Goal: Task Accomplishment & Management: Use online tool/utility

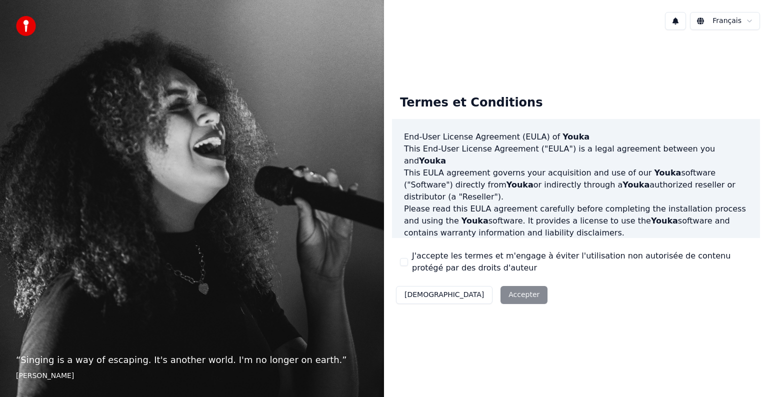
click at [432, 254] on label "J'accepte les termes et m'engage à éviter l'utilisation non autorisée de conten…" at bounding box center [582, 262] width 340 height 24
click at [408, 258] on button "J'accepte les termes et m'engage à éviter l'utilisation non autorisée de conten…" at bounding box center [404, 262] width 8 height 8
click at [501, 292] on button "Accepter" at bounding box center [524, 295] width 47 height 18
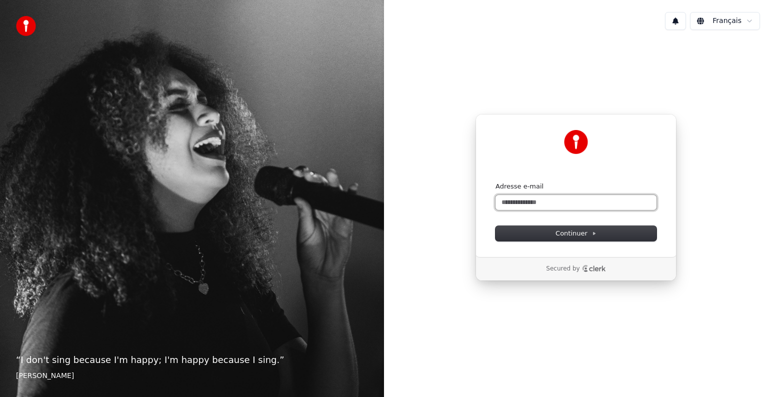
click at [554, 205] on input "Adresse e-mail" at bounding box center [576, 202] width 161 height 15
click at [496, 182] on button "submit" at bounding box center [496, 182] width 0 height 0
type input "**********"
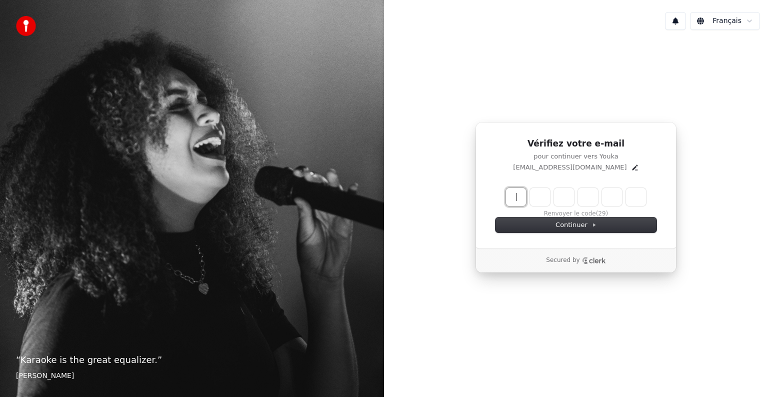
click at [554, 205] on input "Enter verification code" at bounding box center [586, 197] width 160 height 18
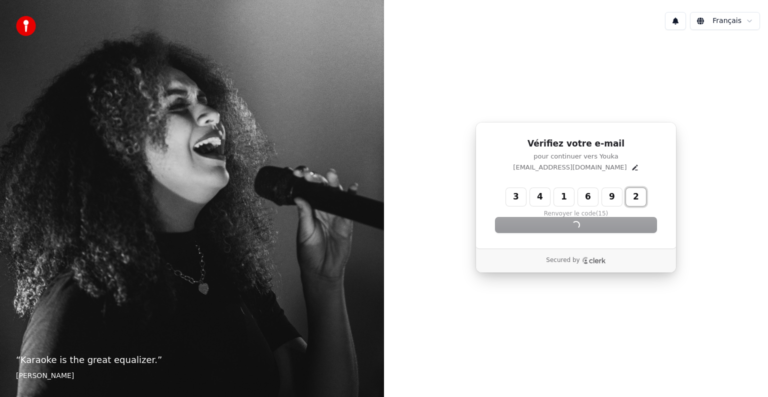
type input "******"
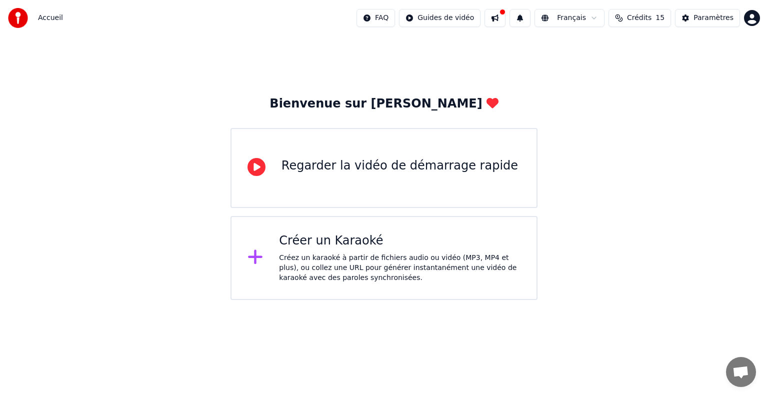
click at [406, 256] on div "Créez un karaoké à partir de fichiers audio ou vidéo (MP3, MP4 et plus), ou col…" at bounding box center [400, 268] width 242 height 30
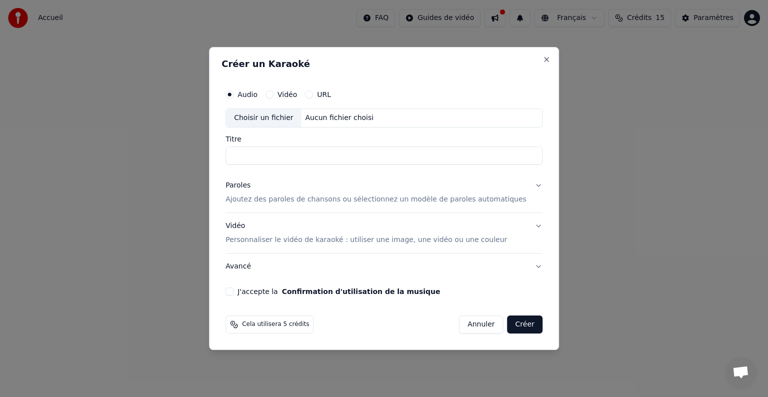
click at [331, 95] on label "URL" at bounding box center [324, 94] width 14 height 7
click at [313, 95] on button "URL" at bounding box center [309, 95] width 8 height 8
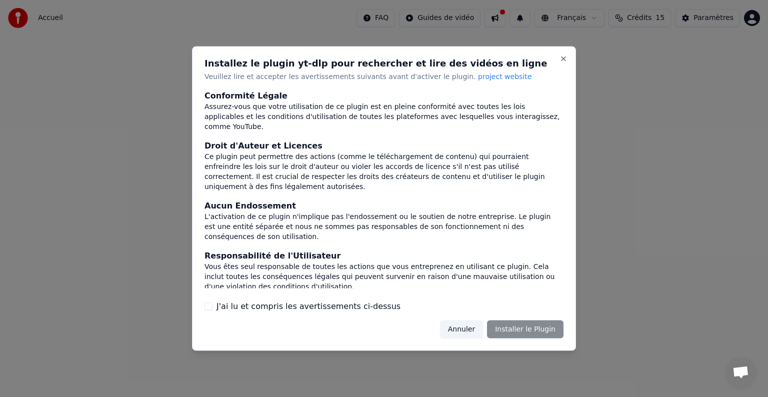
scroll to position [54, 0]
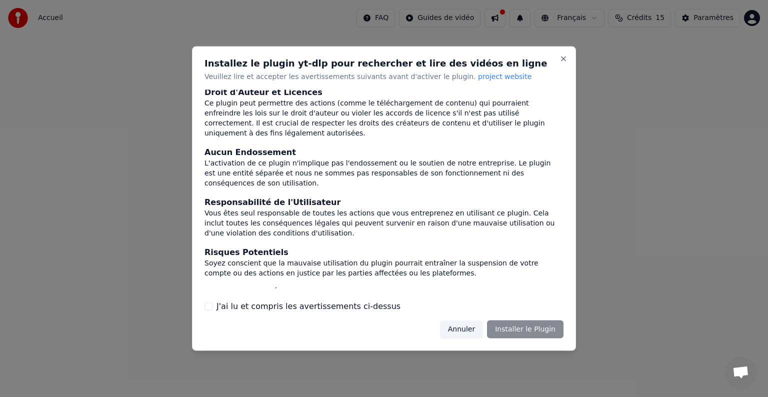
click at [350, 303] on label "J'ai lu et compris les avertissements ci-dessus" at bounding box center [309, 306] width 184 height 12
click at [213, 303] on button "J'ai lu et compris les avertissements ci-dessus" at bounding box center [209, 306] width 8 height 8
click at [521, 332] on button "Installer le Plugin" at bounding box center [525, 329] width 77 height 18
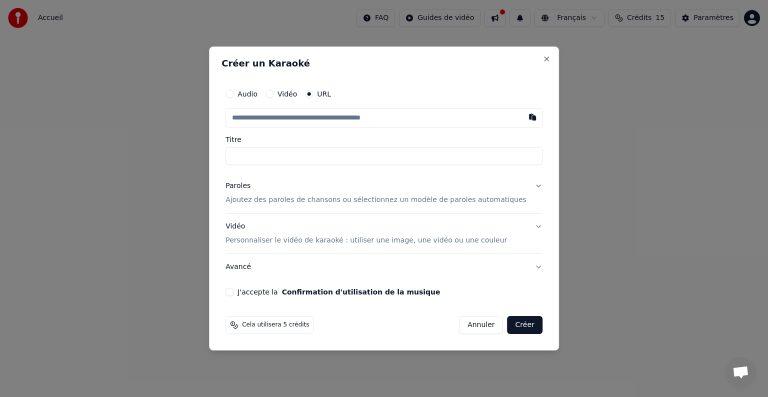
click at [297, 93] on label "Vidéo" at bounding box center [288, 94] width 20 height 7
click at [274, 93] on button "Vidéo" at bounding box center [270, 94] width 8 height 8
click at [330, 93] on label "URL" at bounding box center [324, 94] width 14 height 7
click at [313, 93] on button "URL" at bounding box center [309, 95] width 8 height 8
click at [258, 94] on label "Audio" at bounding box center [248, 94] width 20 height 7
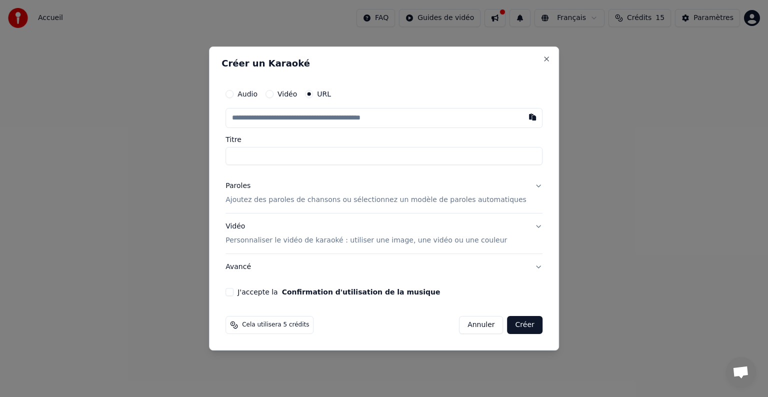
click at [234, 94] on button "Audio" at bounding box center [230, 94] width 8 height 8
click at [330, 98] on label "URL" at bounding box center [324, 94] width 14 height 7
click at [313, 98] on button "URL" at bounding box center [309, 95] width 8 height 8
click at [412, 125] on input "text" at bounding box center [384, 118] width 317 height 20
paste input "**********"
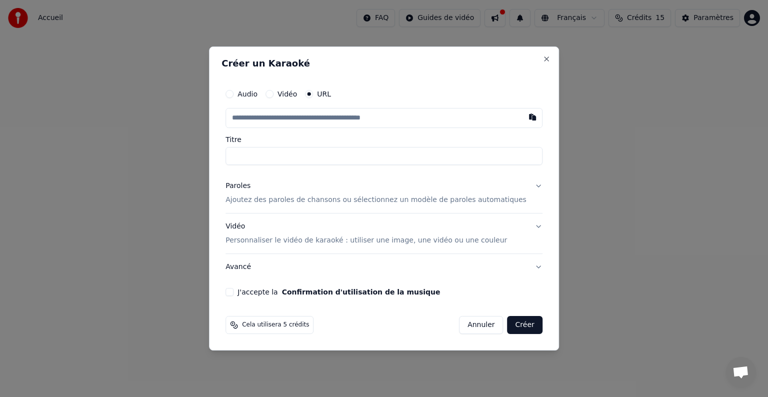
type input "**********"
click at [406, 160] on input "**********" at bounding box center [384, 156] width 317 height 18
click at [524, 187] on button "Paroles Ajoutez des paroles de chansons ou sélectionnez un modèle de paroles au…" at bounding box center [384, 193] width 317 height 40
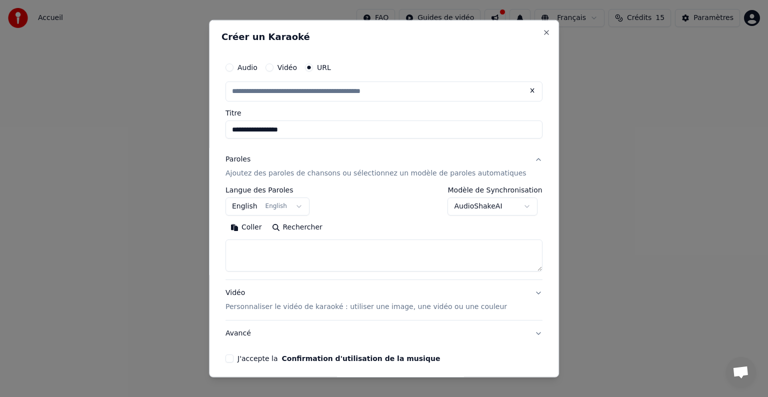
type input "**********"
click at [254, 249] on textarea at bounding box center [384, 256] width 317 height 32
paste textarea "**********"
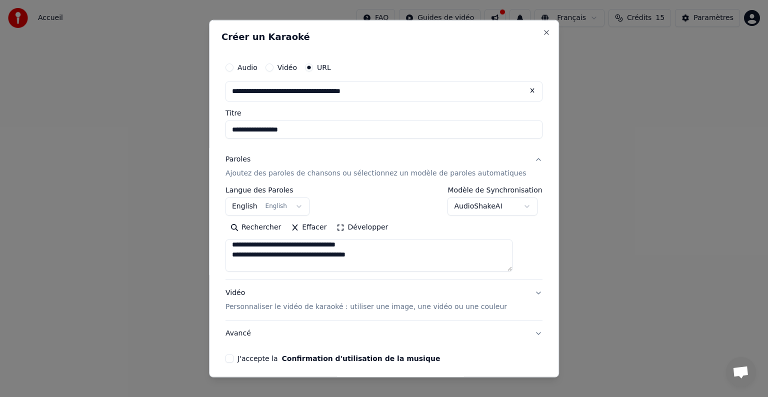
scroll to position [332, 0]
type textarea "**********"
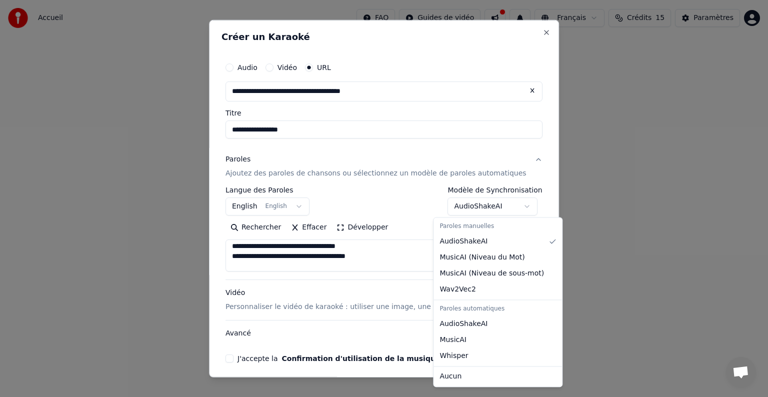
click at [489, 206] on body "**********" at bounding box center [384, 150] width 768 height 300
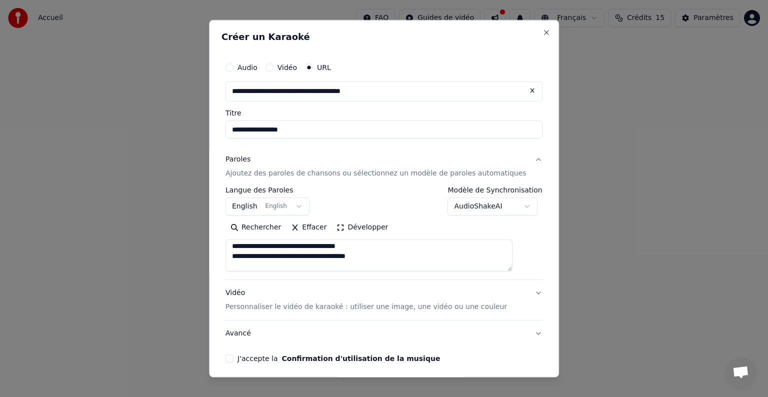
click at [489, 206] on body "**********" at bounding box center [384, 150] width 768 height 300
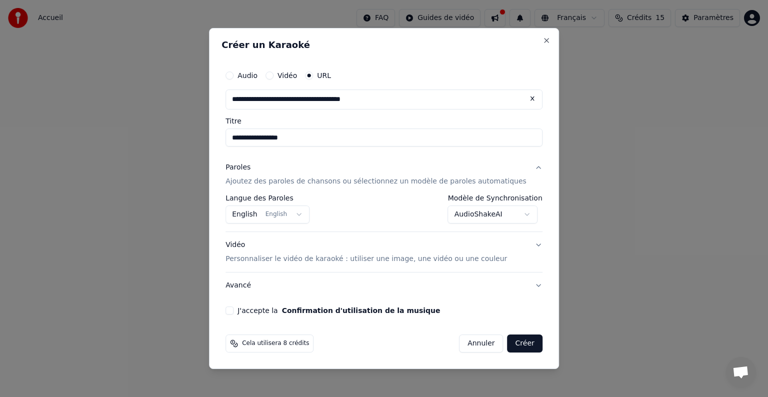
click at [496, 220] on body "**********" at bounding box center [384, 150] width 768 height 300
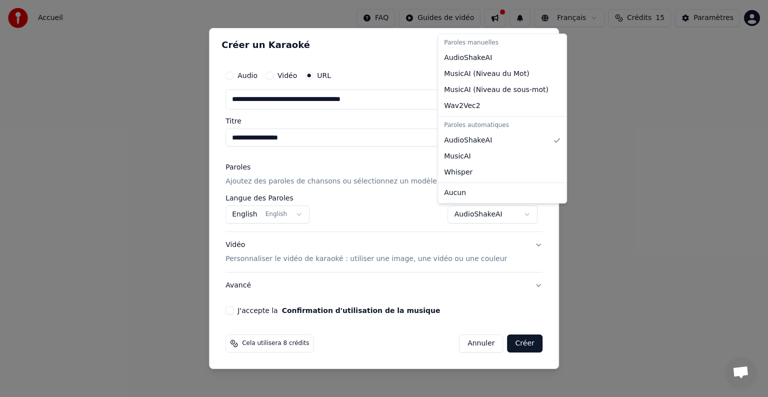
select select "**********"
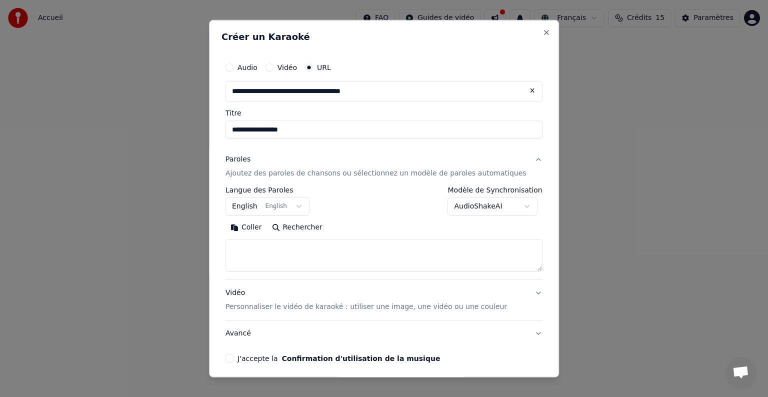
click at [415, 266] on textarea at bounding box center [384, 256] width 317 height 32
paste textarea "**********"
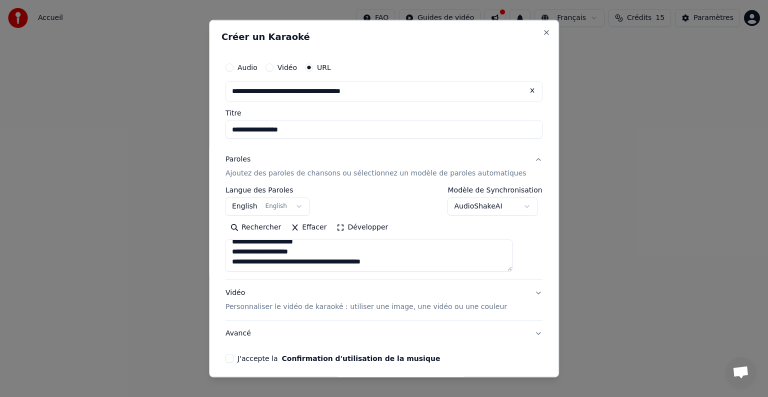
scroll to position [506, 0]
type textarea "**********"
click at [245, 360] on div "J'accepte la Confirmation d'utilisation de la musique" at bounding box center [384, 359] width 317 height 8
click at [234, 358] on button "J'accepte la Confirmation d'utilisation de la musique" at bounding box center [230, 359] width 8 height 8
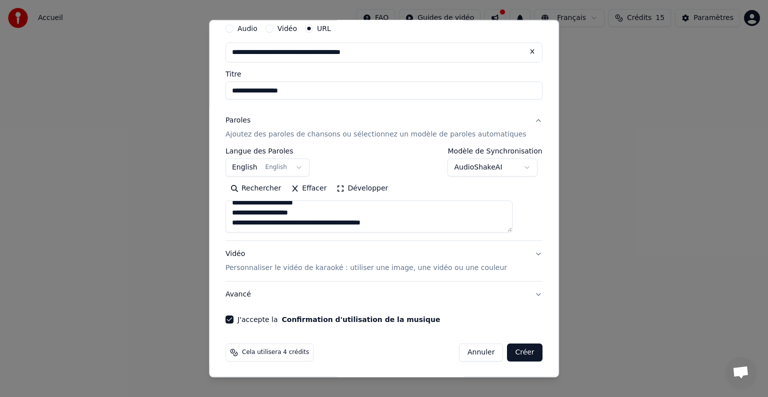
click at [497, 268] on button "Vidéo Personnaliser le vidéo de karaoké : utiliser une image, une vidéo ou une …" at bounding box center [384, 261] width 317 height 40
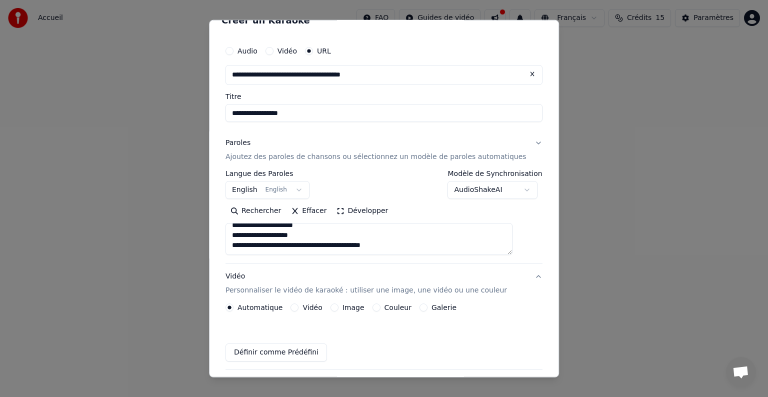
scroll to position [12, 0]
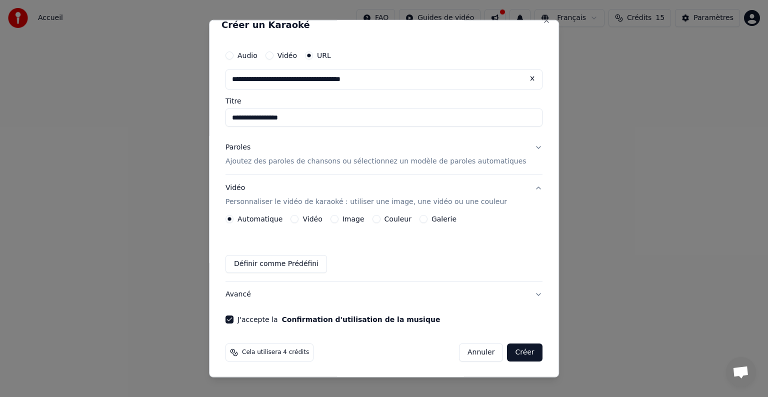
click at [396, 221] on label "Couleur" at bounding box center [398, 219] width 27 height 7
click at [381, 221] on button "Couleur" at bounding box center [377, 219] width 8 height 8
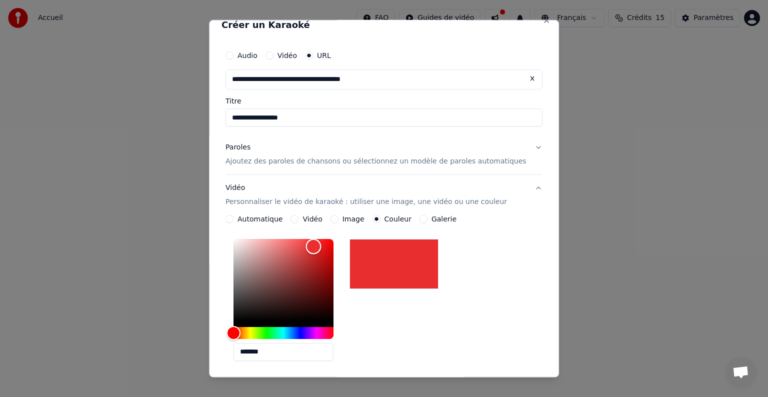
click at [325, 246] on div "Color" at bounding box center [284, 280] width 100 height 82
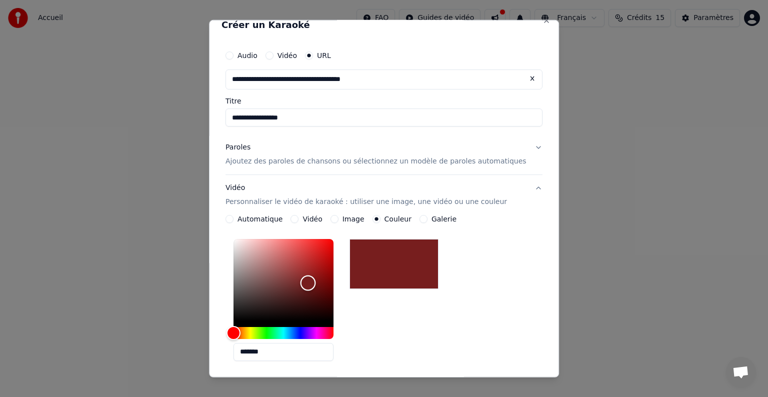
type input "*******"
drag, startPoint x: 325, startPoint y: 246, endPoint x: 321, endPoint y: 285, distance: 39.2
click at [318, 285] on div "Color" at bounding box center [310, 286] width 16 height 16
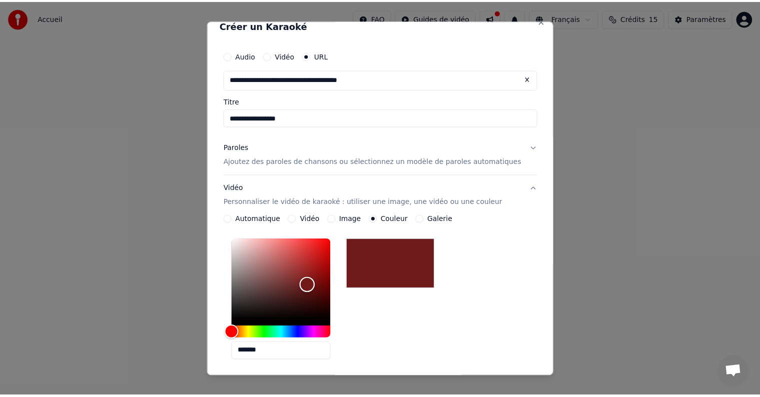
scroll to position [187, 0]
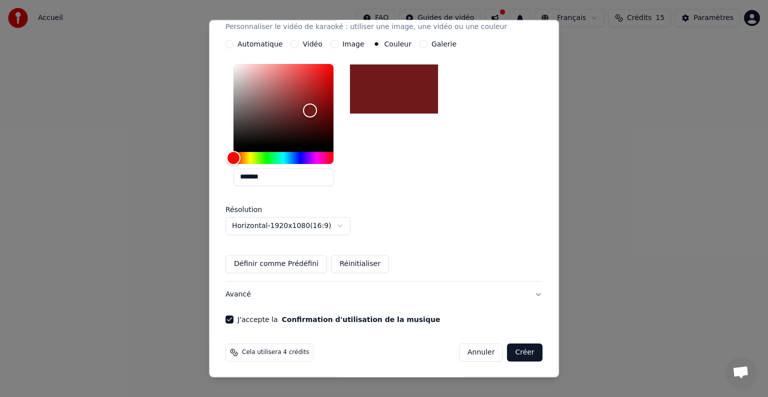
click at [508, 353] on button "Créer" at bounding box center [525, 353] width 35 height 18
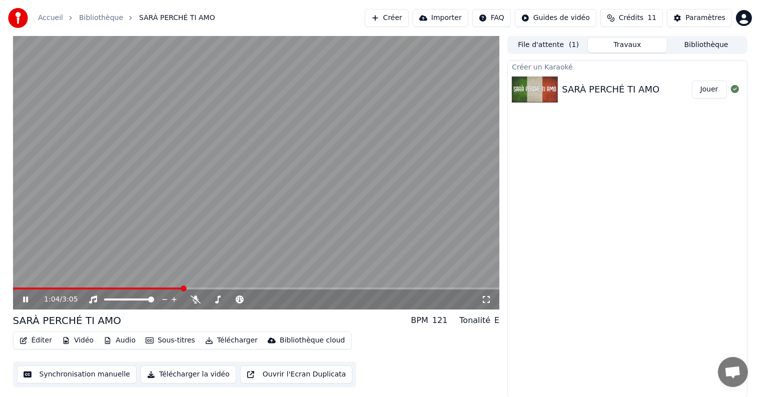
click at [329, 315] on div "SARÀ PERCHÉ TI AMO BPM 121 Tonalité E" at bounding box center [256, 321] width 487 height 14
click at [197, 296] on icon at bounding box center [196, 300] width 10 height 8
click at [221, 297] on div at bounding box center [241, 300] width 81 height 10
drag, startPoint x: 222, startPoint y: 297, endPoint x: 203, endPoint y: 297, distance: 19.0
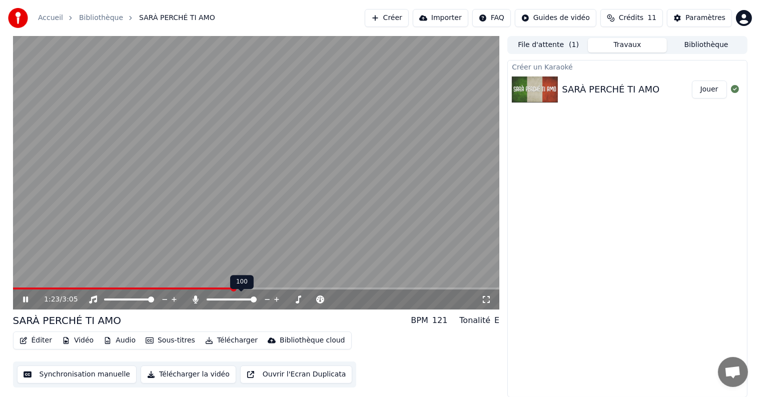
click at [203, 297] on div at bounding box center [241, 300] width 81 height 10
click at [220, 303] on span at bounding box center [222, 300] width 6 height 6
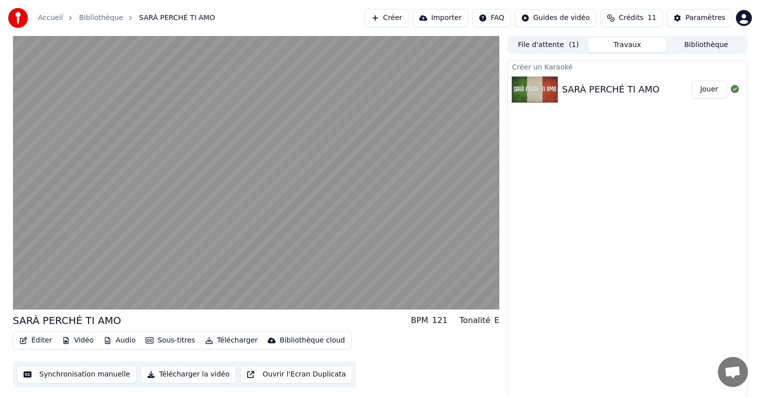
click at [104, 372] on button "Synchronisation manuelle" at bounding box center [77, 375] width 120 height 18
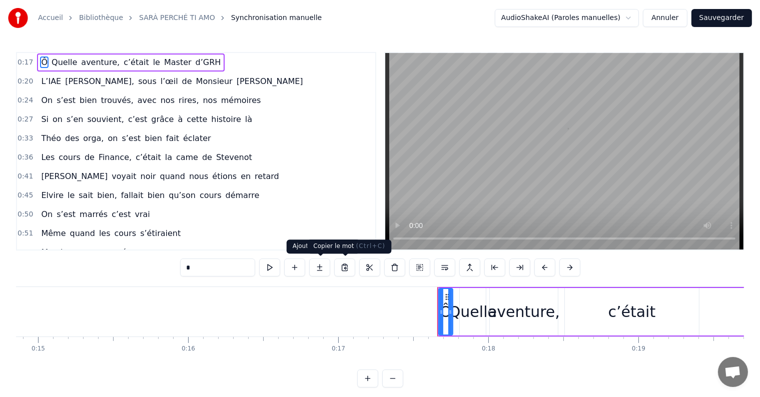
scroll to position [0, 2599]
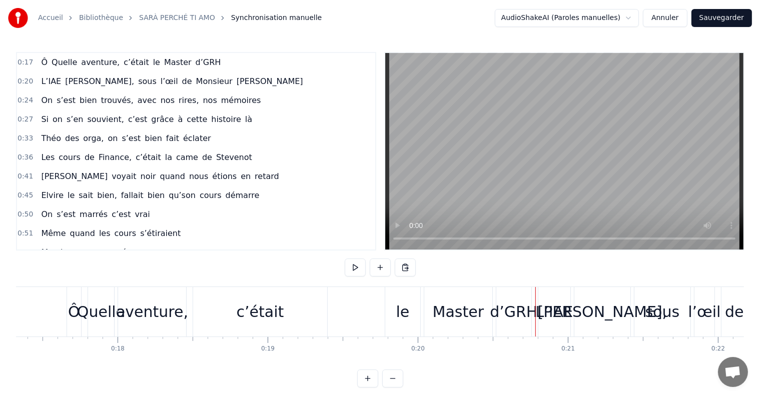
click at [399, 388] on button at bounding box center [392, 379] width 21 height 18
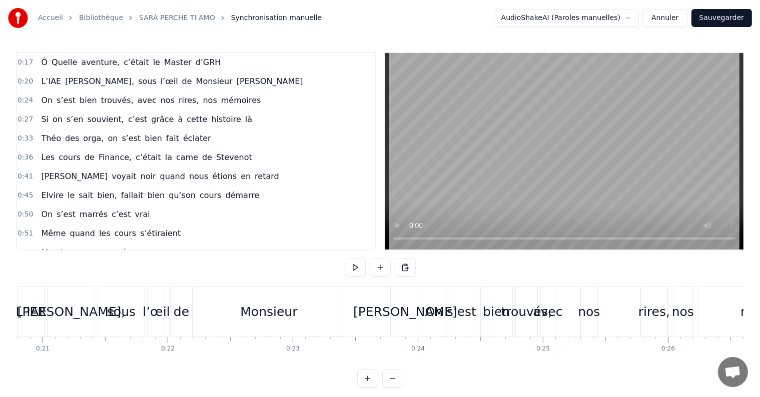
scroll to position [0, 2548]
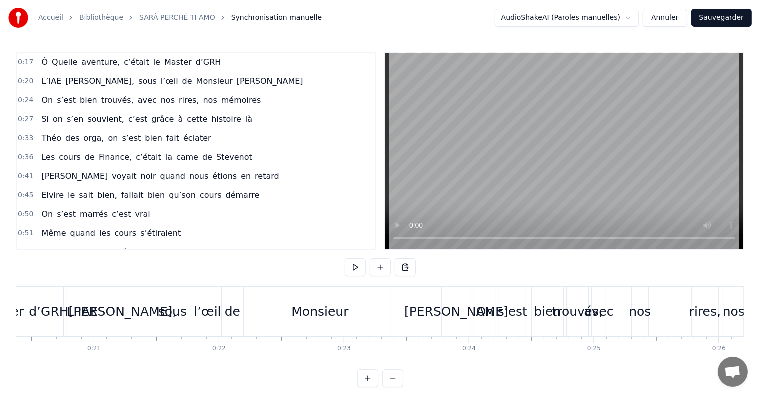
click at [399, 388] on button at bounding box center [392, 379] width 21 height 18
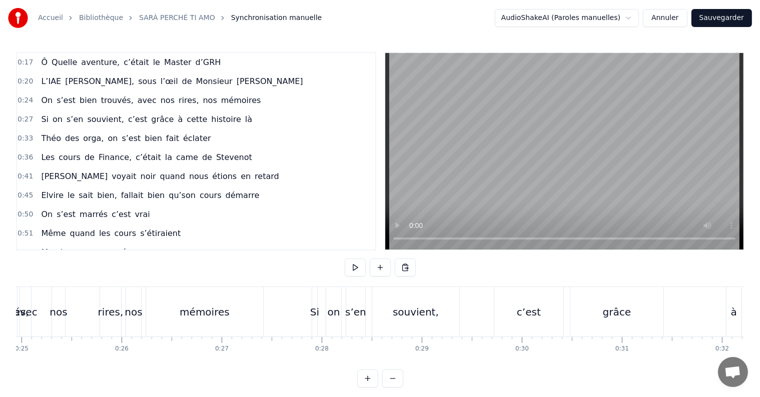
click at [399, 388] on button at bounding box center [392, 379] width 21 height 18
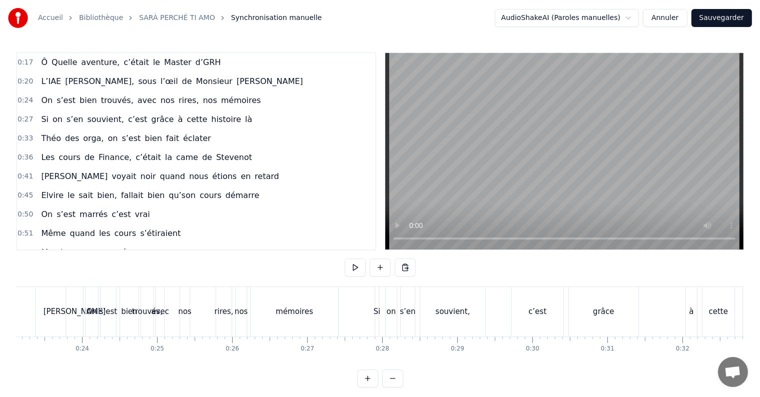
scroll to position [0, 1508]
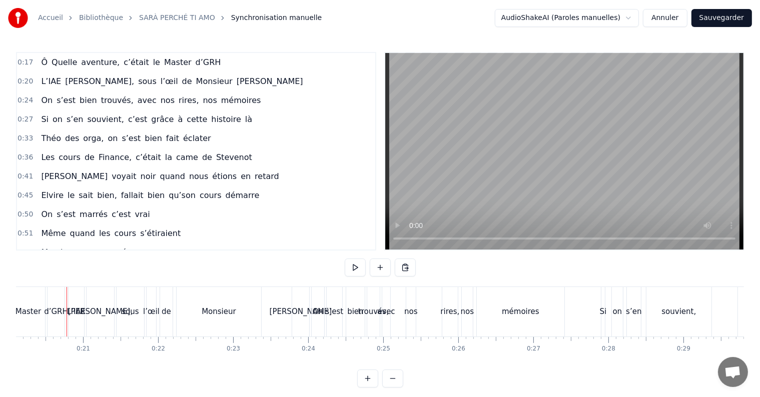
click at [376, 388] on button at bounding box center [367, 379] width 21 height 18
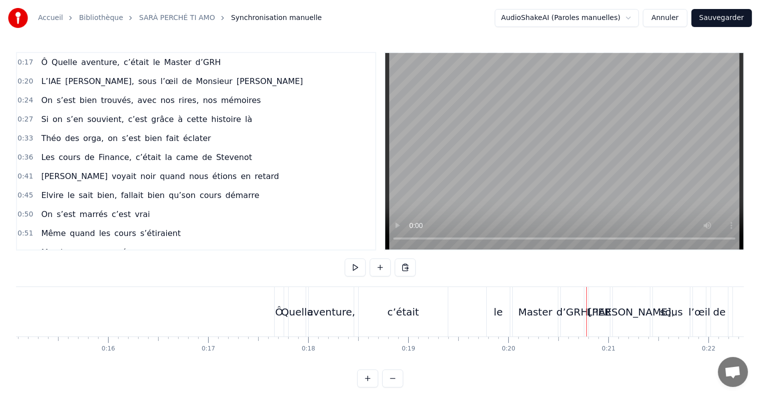
click at [376, 388] on button at bounding box center [367, 379] width 21 height 18
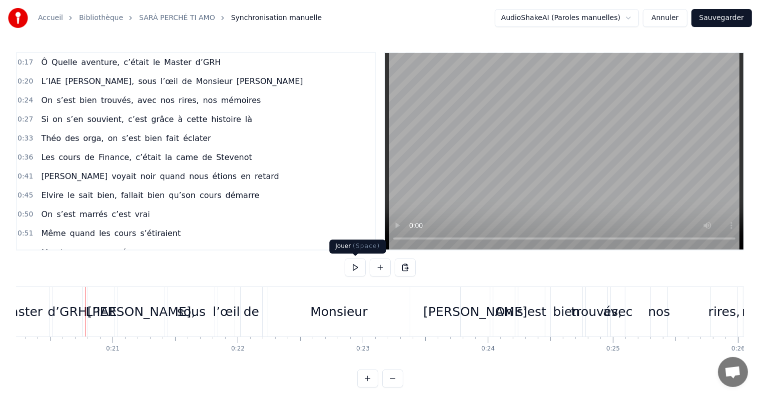
scroll to position [0, 2548]
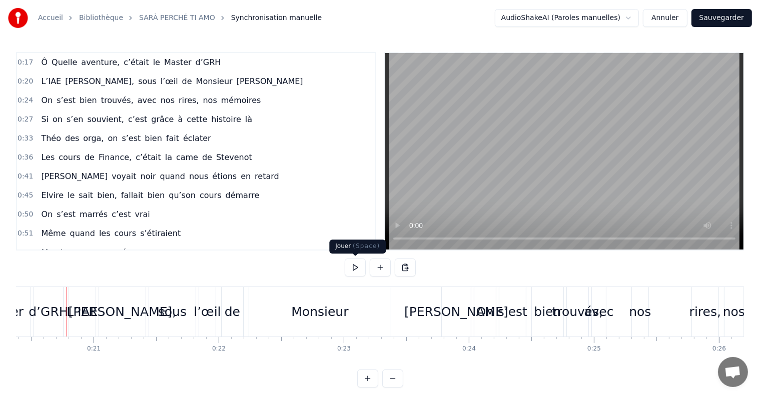
click at [361, 270] on button at bounding box center [355, 268] width 21 height 18
click at [361, 271] on button at bounding box center [355, 268] width 21 height 18
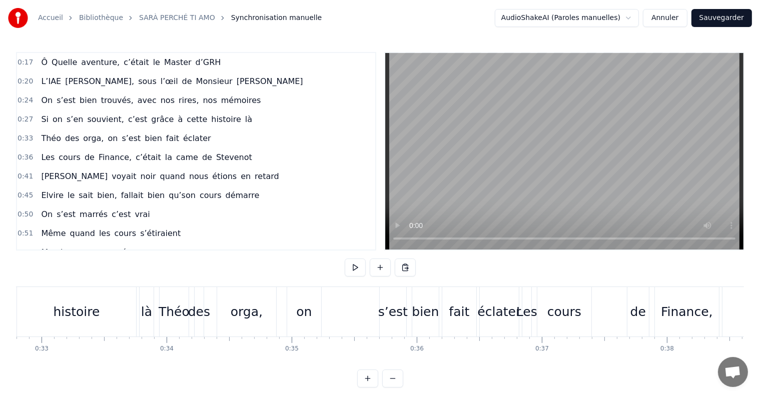
scroll to position [0, 3788]
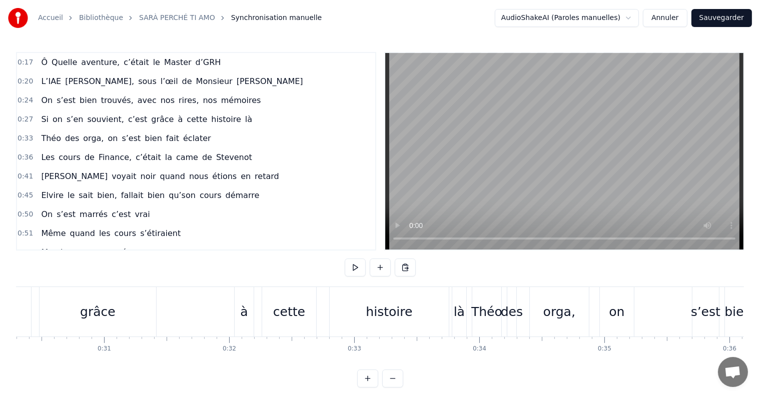
click at [386, 271] on button at bounding box center [380, 268] width 21 height 18
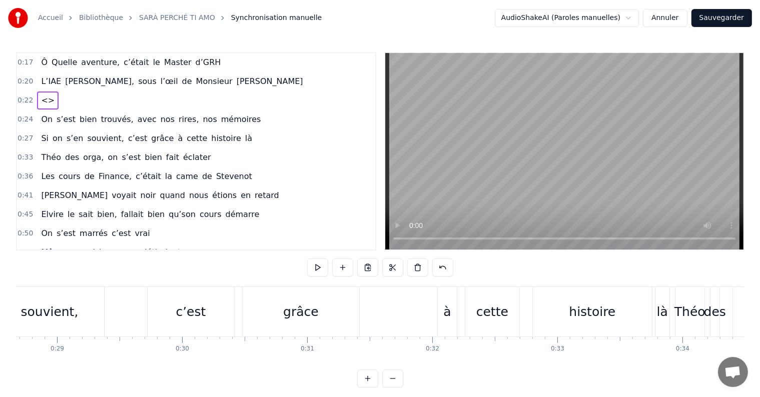
scroll to position [0, 3580]
drag, startPoint x: 131, startPoint y: 60, endPoint x: 46, endPoint y: 81, distance: 87.5
click at [46, 81] on div "0:17 Ô Quelle aventure, c’était le Master d’GRH 0:20 L’IAE Nancy, sous l’œil de…" at bounding box center [196, 151] width 360 height 199
drag, startPoint x: 37, startPoint y: 96, endPoint x: 367, endPoint y: 221, distance: 353.0
click at [367, 221] on div "0:17 Ô Quelle aventure, c’était le Master d’GRH 0:20 L’IAE Nancy, sous l’œil de…" at bounding box center [196, 151] width 360 height 199
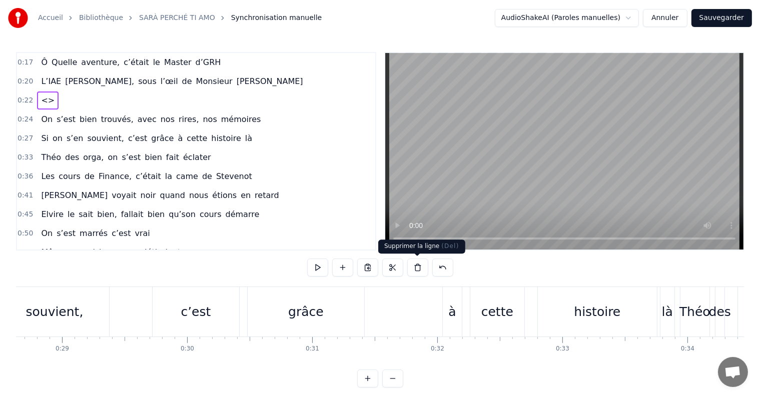
click at [412, 266] on button at bounding box center [417, 268] width 21 height 18
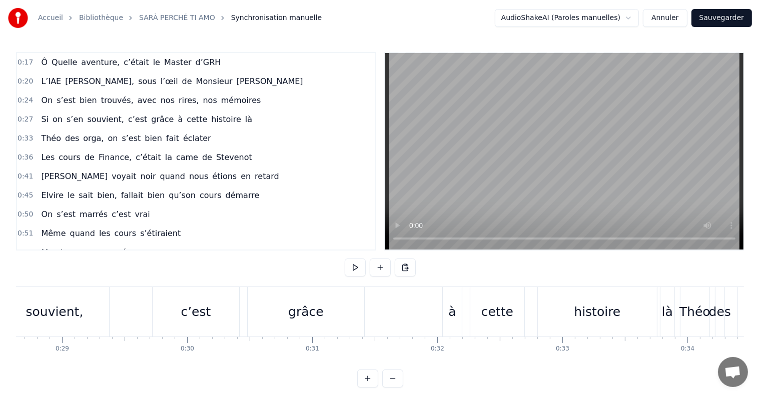
click at [181, 130] on div "Théo des orga, on s’est bien fait éclater" at bounding box center [126, 139] width 178 height 18
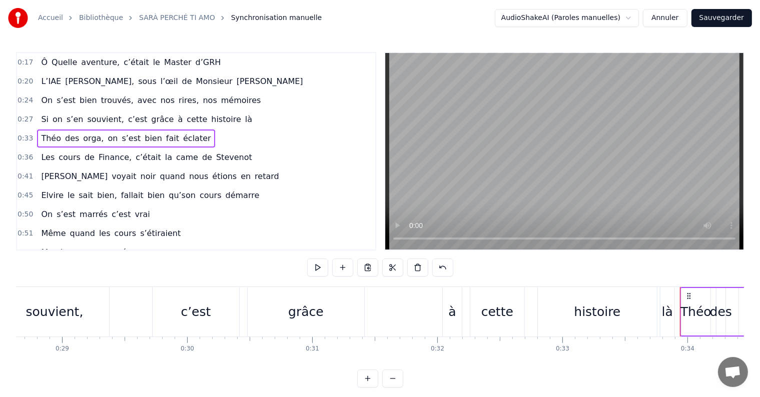
click at [195, 59] on span "d’GRH" at bounding box center [209, 63] width 28 height 12
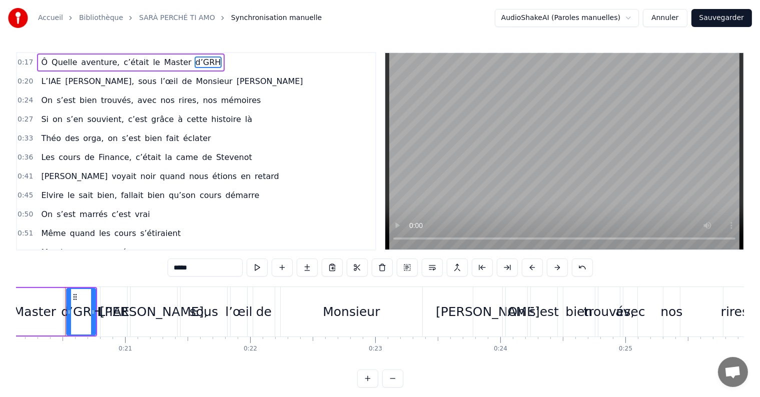
scroll to position [0, 2515]
click at [40, 63] on span "Ô" at bounding box center [44, 63] width 9 height 12
type input "*"
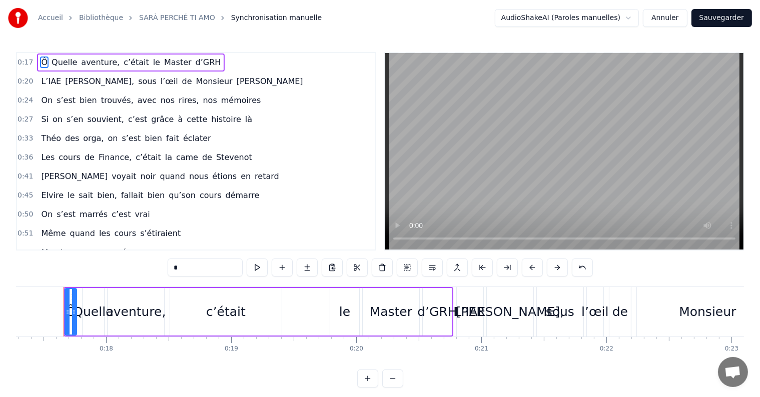
scroll to position [0, 2158]
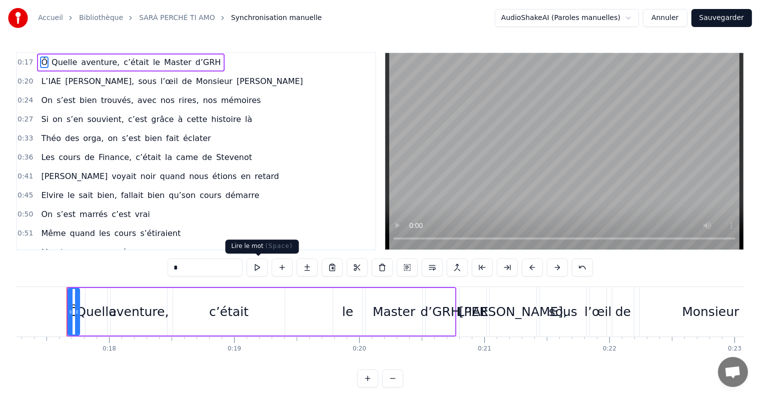
click at [266, 271] on button at bounding box center [257, 268] width 21 height 18
click at [243, 68] on div "0:17 Ô Quelle aventure, c’était le Master d’GRH" at bounding box center [196, 62] width 358 height 19
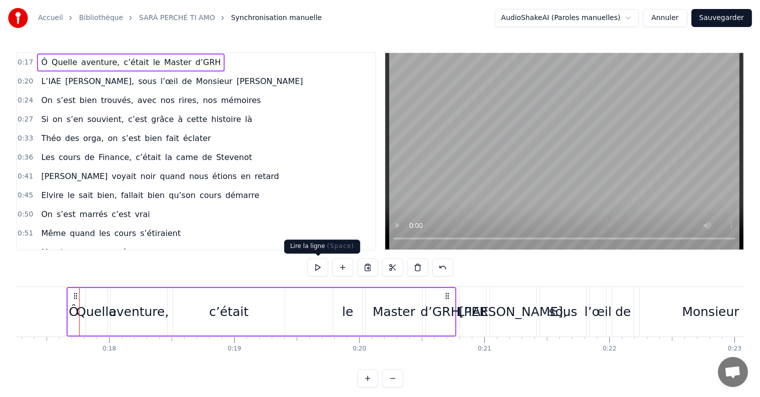
click at [322, 262] on button at bounding box center [317, 268] width 21 height 18
click at [475, 319] on div "L’IAE" at bounding box center [472, 312] width 31 height 19
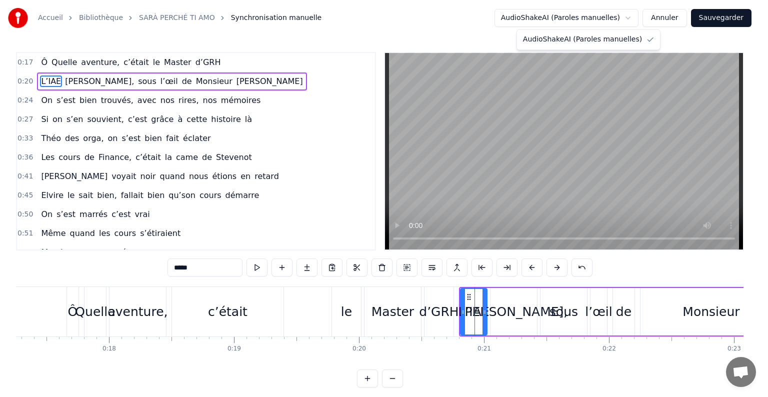
click at [596, 22] on html "Accueil Bibliothèque SARÀ PERCHÉ TI AMO Synchronisation manuelle AudioShakeAI (…" at bounding box center [384, 202] width 768 height 404
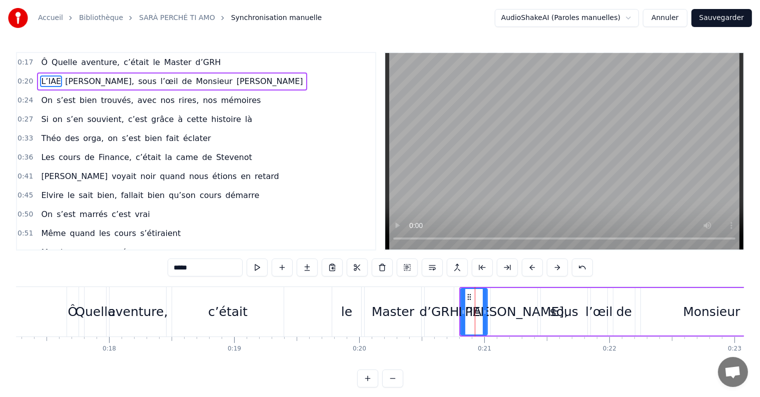
click at [682, 27] on html "Accueil Bibliothèque SARÀ PERCHÉ TI AMO Synchronisation manuelle AudioShakeAI (…" at bounding box center [380, 202] width 760 height 404
click at [676, 18] on button "Annuler" at bounding box center [665, 18] width 44 height 18
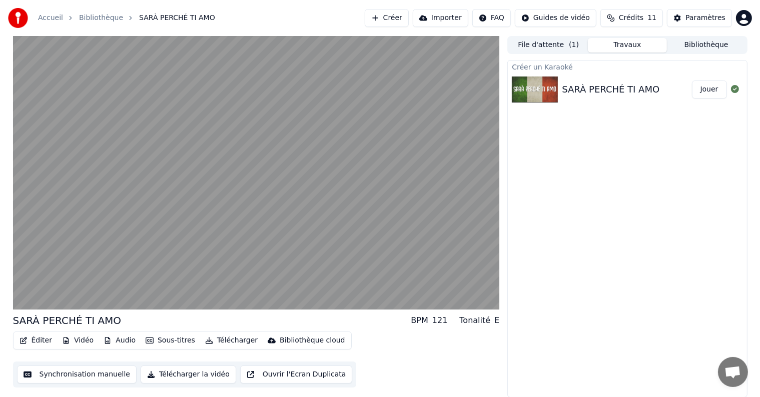
click at [408, 15] on button "Créer" at bounding box center [387, 18] width 44 height 18
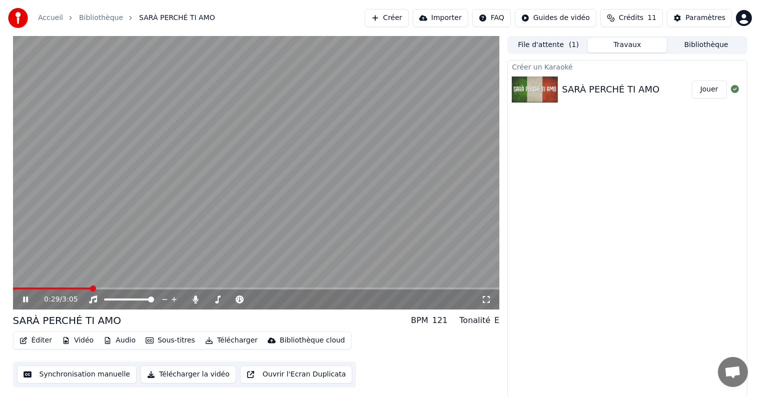
click at [154, 222] on video at bounding box center [256, 173] width 487 height 274
click at [409, 19] on button "Créer" at bounding box center [387, 18] width 44 height 18
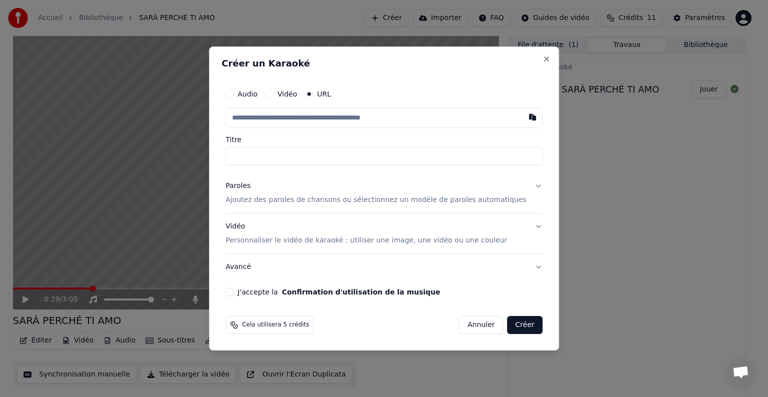
click at [524, 187] on button "Paroles Ajoutez des paroles de chansons ou sélectionnez un modèle de paroles au…" at bounding box center [384, 193] width 317 height 40
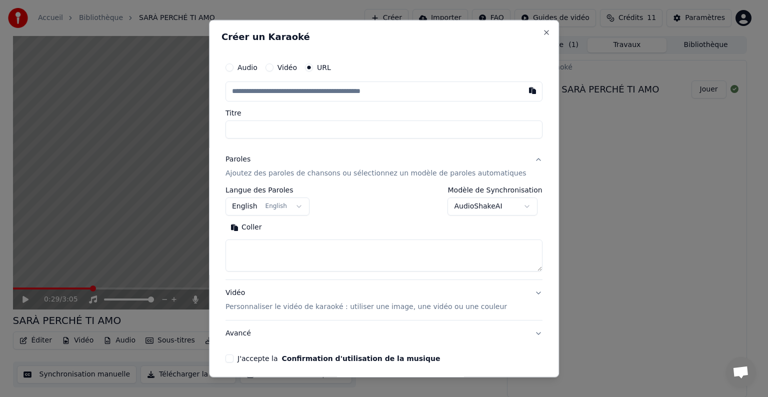
click at [344, 246] on textarea at bounding box center [384, 256] width 317 height 32
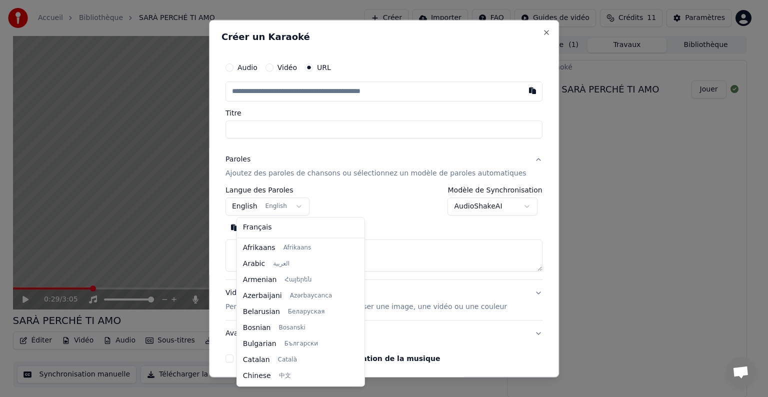
click at [311, 207] on body "**********" at bounding box center [380, 198] width 760 height 397
select select "**"
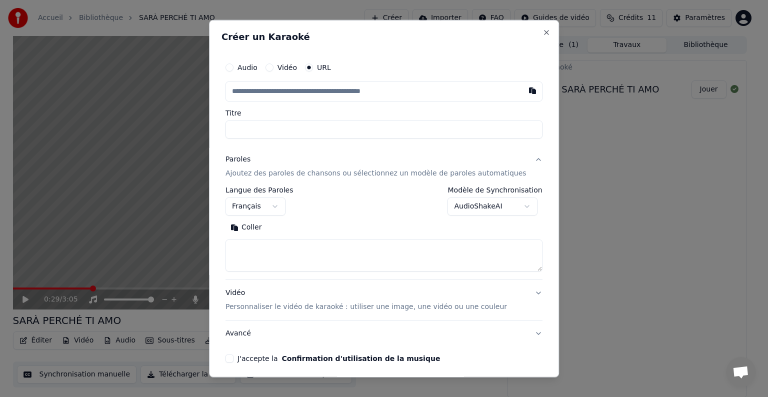
click at [284, 257] on textarea at bounding box center [384, 256] width 317 height 32
paste textarea "**********"
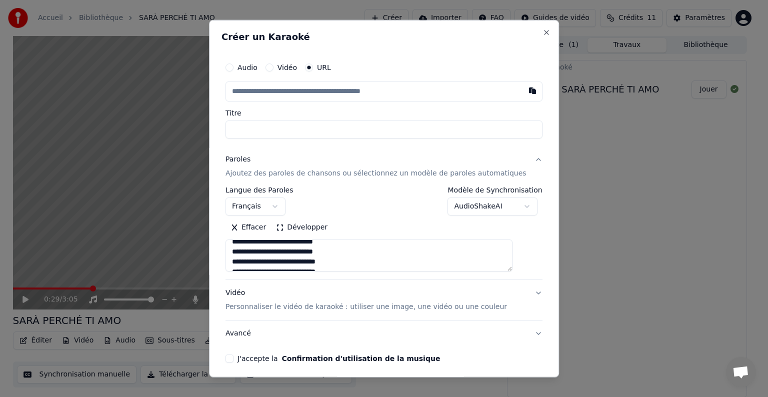
scroll to position [0, 0]
type textarea "**********"
click at [331, 129] on input "Titre" at bounding box center [384, 130] width 317 height 18
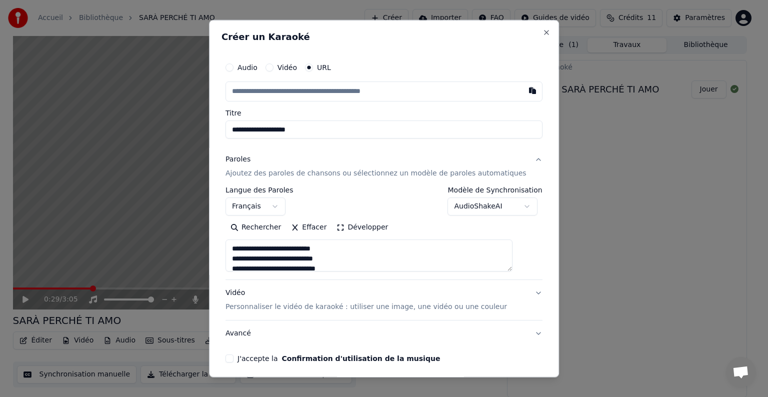
type input "**********"
click at [295, 86] on input "text" at bounding box center [384, 92] width 317 height 20
paste input "**********"
type input "**********"
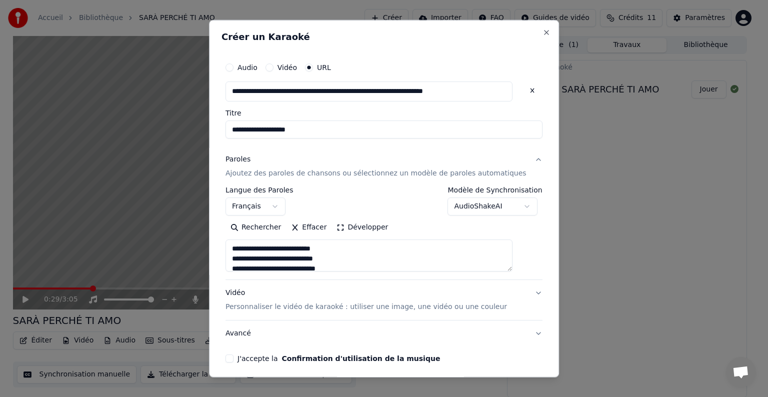
type input "**********"
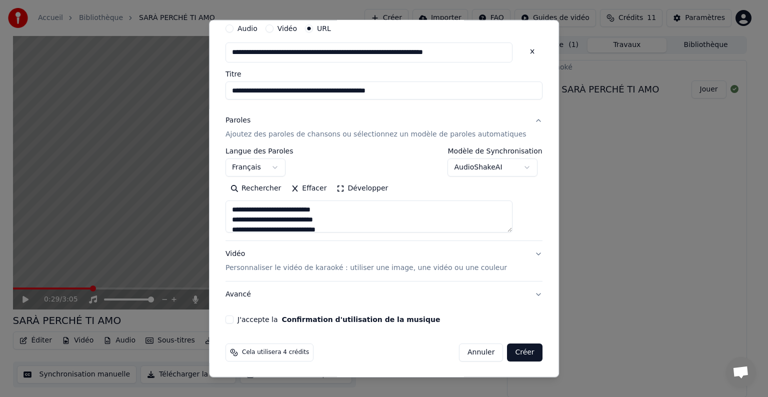
type input "**********"
click at [520, 255] on button "Vidéo Personnaliser le vidéo de karaoké : utiliser une image, une vidéo ou une …" at bounding box center [384, 261] width 317 height 40
type input "**********"
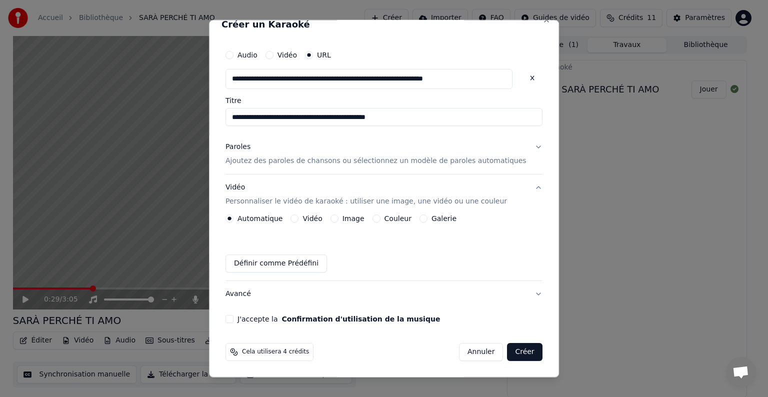
scroll to position [12, 0]
click at [330, 217] on div "Automatique Vidéo Image Couleur Galerie" at bounding box center [341, 219] width 231 height 8
click at [318, 219] on label "Vidéo" at bounding box center [313, 219] width 20 height 7
click at [299, 219] on button "Vidéo" at bounding box center [295, 219] width 8 height 8
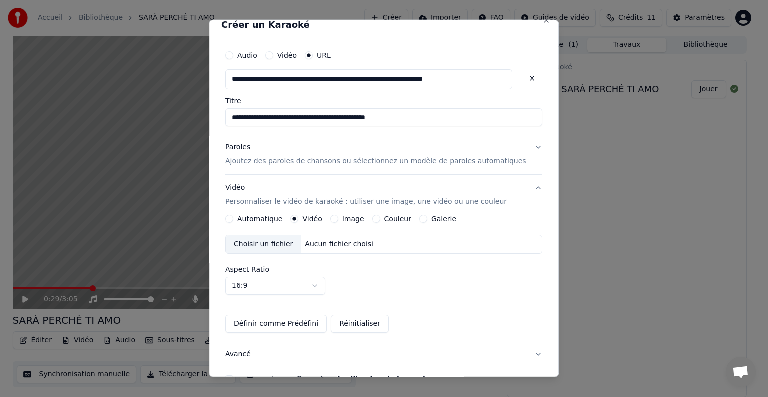
click at [335, 248] on div "Aucun fichier choisi" at bounding box center [340, 245] width 77 height 10
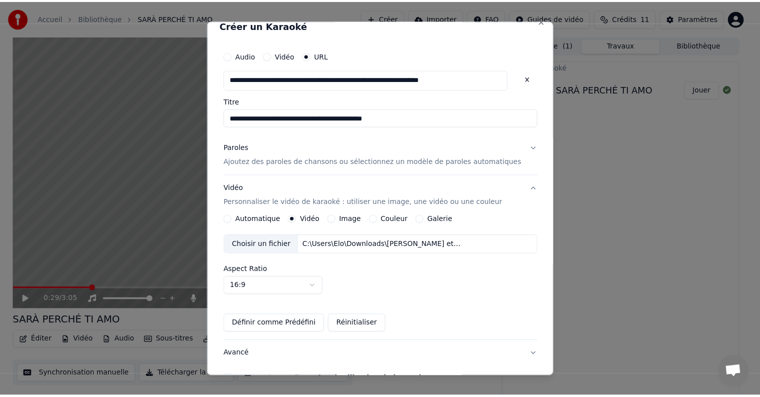
scroll to position [72, 0]
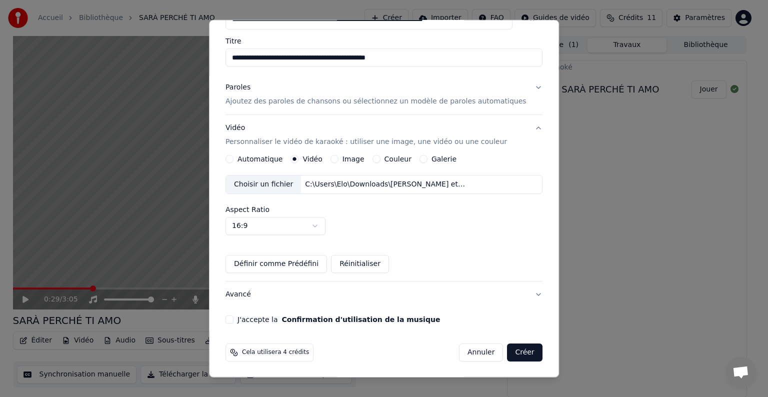
click at [234, 318] on button "J'accepte la Confirmation d'utilisation de la musique" at bounding box center [230, 320] width 8 height 8
click at [508, 352] on button "Créer" at bounding box center [525, 353] width 35 height 18
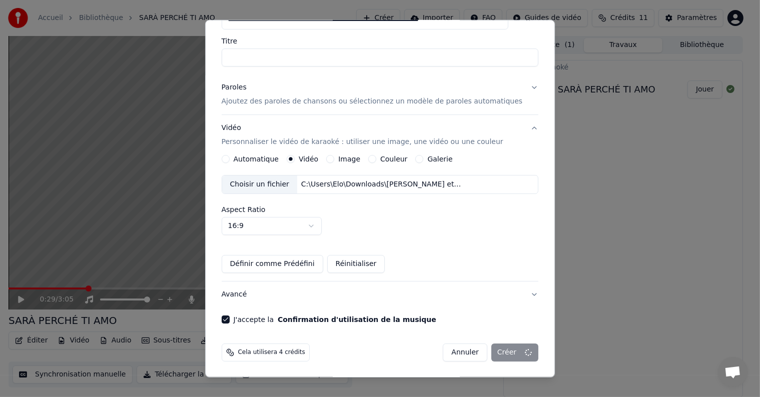
scroll to position [12, 0]
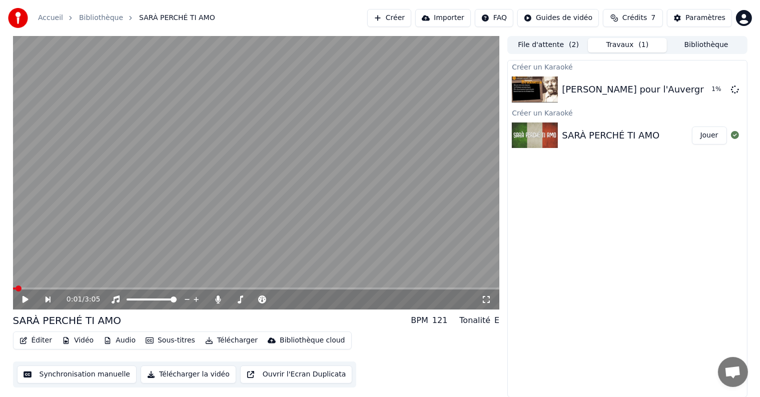
click at [16, 292] on span at bounding box center [19, 289] width 6 height 6
click at [27, 305] on div "0:01 / 3:05" at bounding box center [256, 300] width 487 height 20
click at [27, 299] on icon at bounding box center [25, 299] width 6 height 7
click at [492, 318] on div "Tonalité E" at bounding box center [479, 321] width 40 height 12
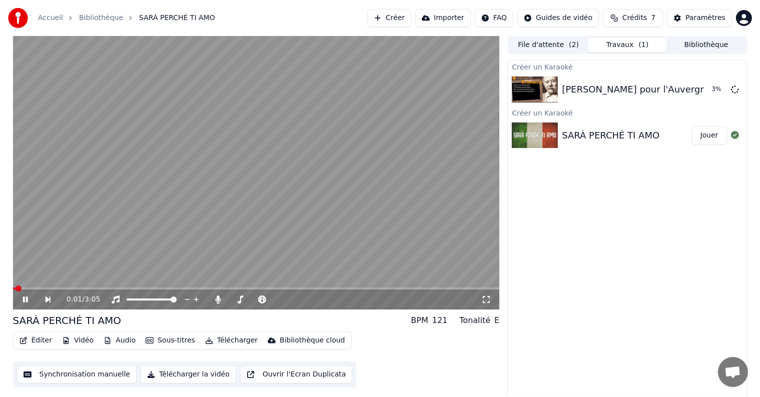
click at [492, 318] on div "Tonalité E" at bounding box center [479, 321] width 40 height 12
click at [497, 317] on div "E" at bounding box center [496, 321] width 5 height 12
click at [265, 302] on icon at bounding box center [262, 300] width 10 height 8
click at [282, 302] on div at bounding box center [307, 300] width 81 height 10
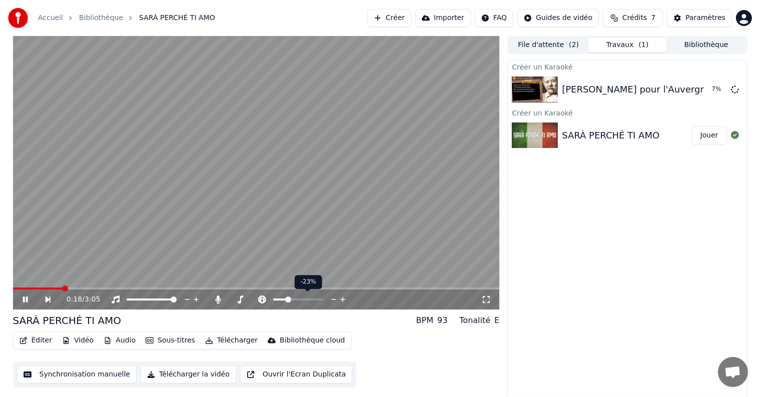
click at [286, 299] on span at bounding box center [280, 300] width 14 height 2
click at [24, 300] on icon at bounding box center [25, 300] width 5 height 6
click at [702, 88] on button "Jouer" at bounding box center [709, 90] width 35 height 18
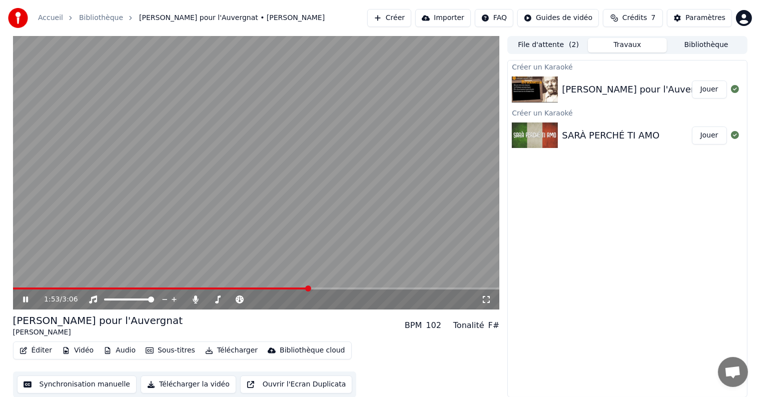
click at [254, 143] on video at bounding box center [256, 173] width 487 height 274
click at [71, 382] on button "Synchronisation manuelle" at bounding box center [77, 385] width 120 height 18
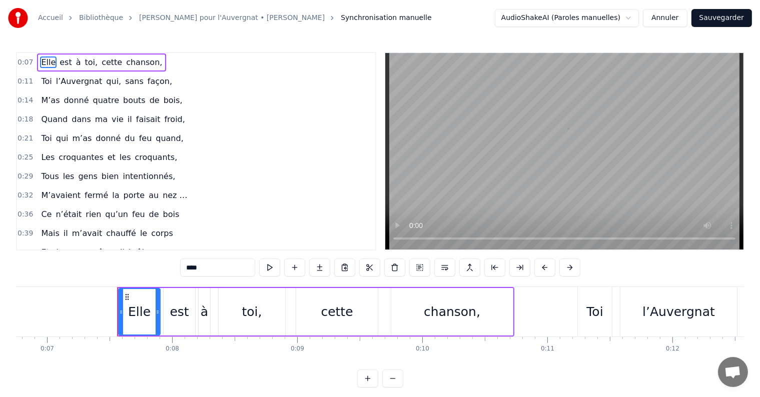
scroll to position [0, 895]
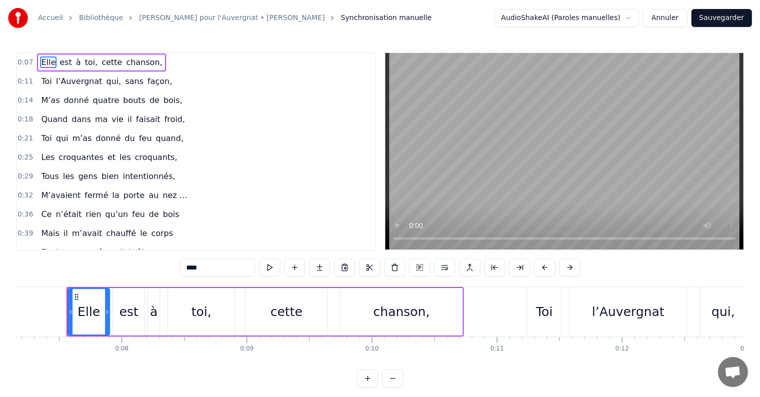
click at [413, 304] on div "chanson," at bounding box center [401, 312] width 57 height 19
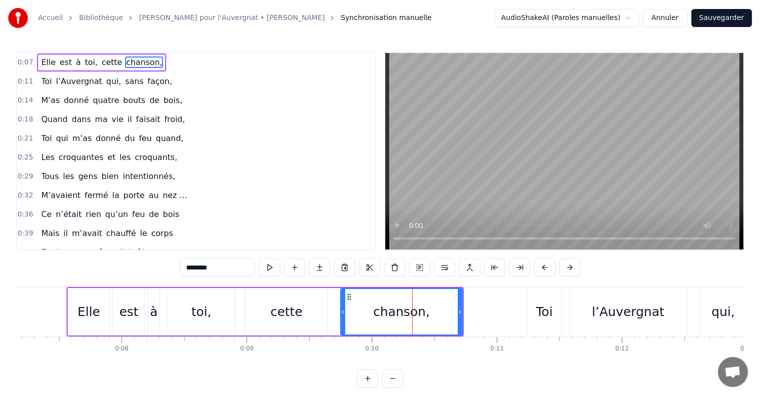
click at [413, 304] on div "chanson," at bounding box center [401, 312] width 57 height 19
drag, startPoint x: 404, startPoint y: 316, endPoint x: 440, endPoint y: 316, distance: 35.5
click at [440, 316] on div "chanson," at bounding box center [401, 312] width 121 height 46
drag, startPoint x: 461, startPoint y: 313, endPoint x: 445, endPoint y: 314, distance: 16.1
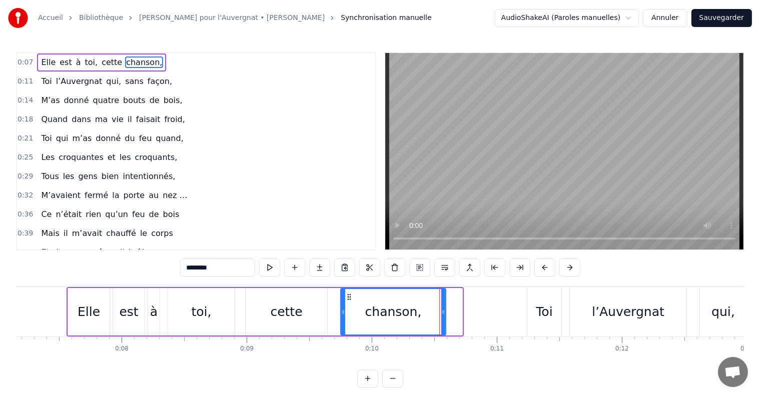
click at [445, 314] on icon at bounding box center [443, 312] width 4 height 8
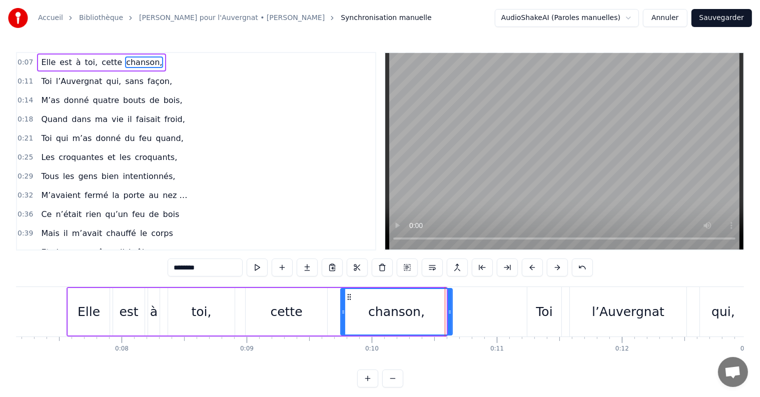
drag, startPoint x: 445, startPoint y: 314, endPoint x: 454, endPoint y: 314, distance: 8.5
click at [452, 314] on icon at bounding box center [450, 312] width 4 height 8
click at [384, 245] on div at bounding box center [564, 151] width 360 height 199
click at [90, 329] on div "Elle" at bounding box center [89, 312] width 42 height 48
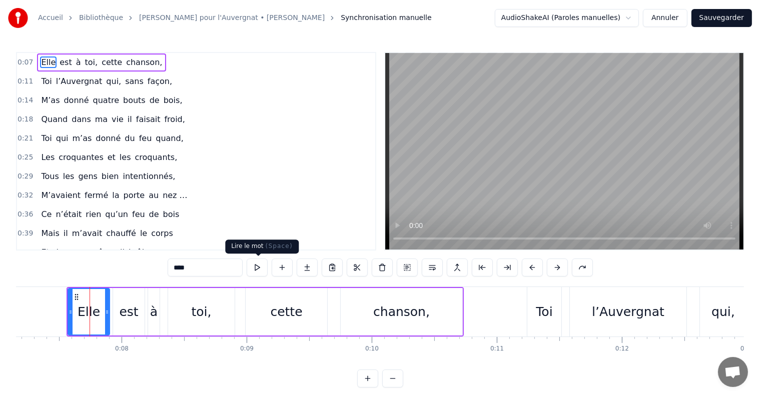
click at [262, 270] on button at bounding box center [257, 268] width 21 height 18
click at [125, 60] on span "chanson," at bounding box center [144, 63] width 38 height 12
type input "********"
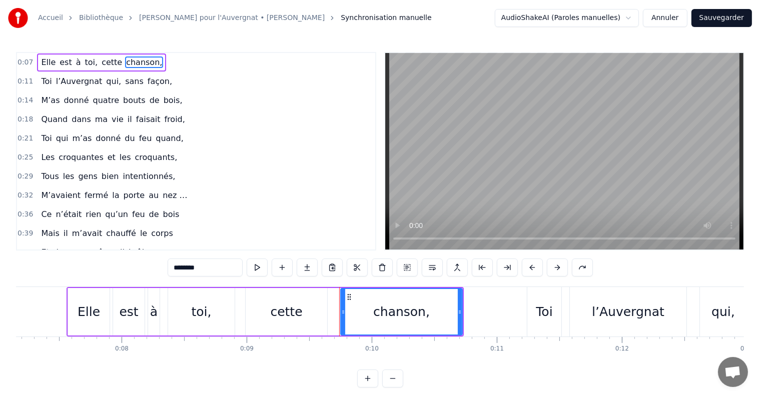
click at [46, 70] on div "Elle est à toi, cette chanson," at bounding box center [101, 63] width 129 height 18
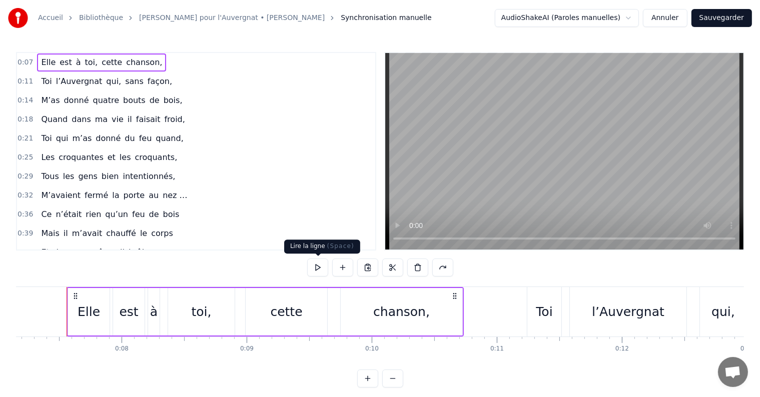
click at [317, 266] on button at bounding box center [317, 268] width 21 height 18
click at [37, 86] on div "Toi l’Auvergnat qui, sans façon," at bounding box center [106, 82] width 139 height 18
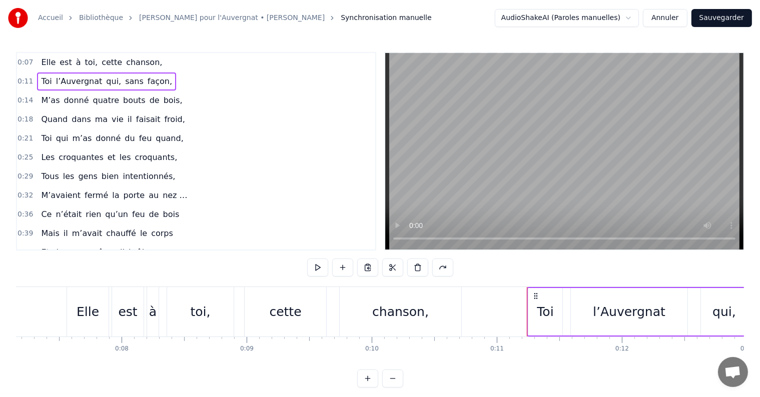
click at [317, 273] on button at bounding box center [317, 268] width 21 height 18
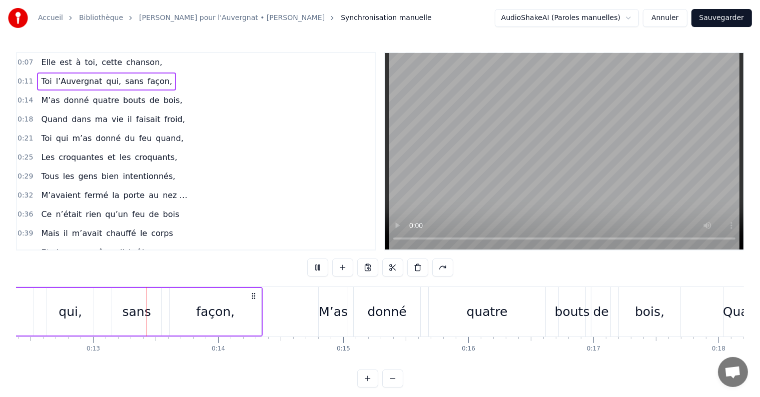
scroll to position [0, 1549]
click at [37, 103] on div "M’as donné quatre bouts de bois," at bounding box center [111, 101] width 149 height 18
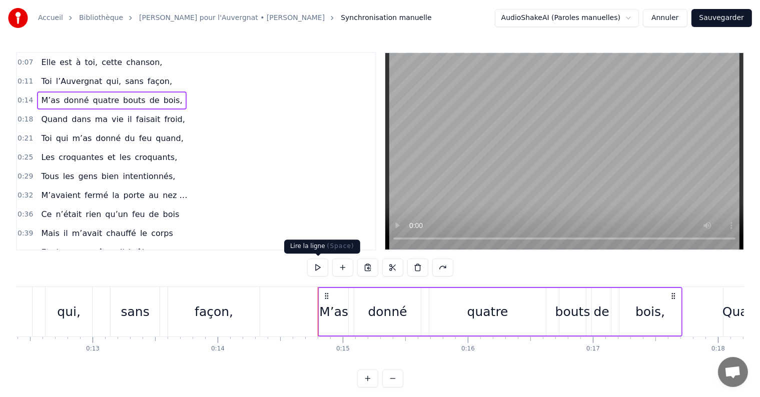
click at [318, 265] on button at bounding box center [317, 268] width 21 height 18
click at [40, 118] on span "Quand" at bounding box center [54, 120] width 29 height 12
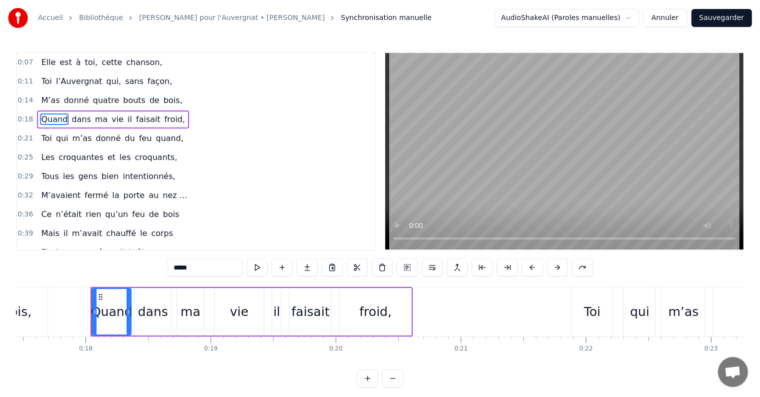
scroll to position [0, 2205]
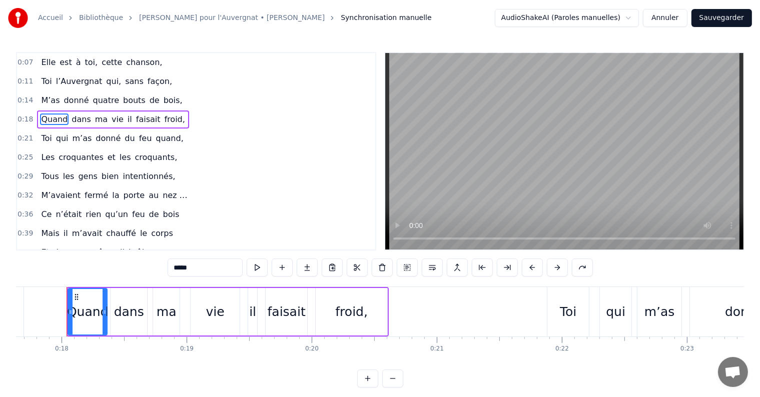
click at [37, 120] on div "Quand dans ma vie il faisait froid," at bounding box center [113, 120] width 152 height 18
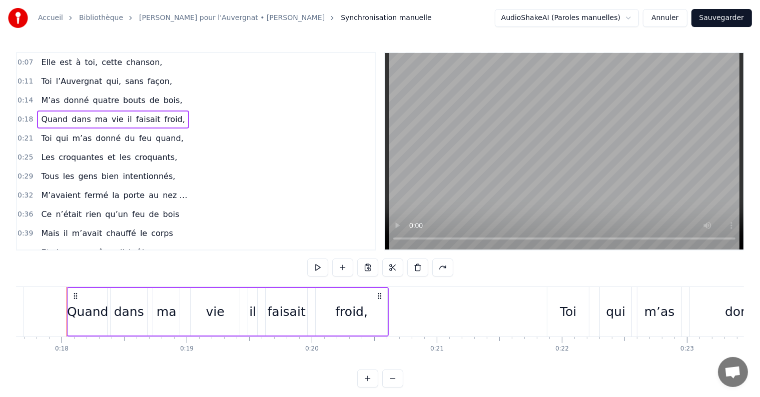
click at [322, 266] on button at bounding box center [317, 268] width 21 height 18
click at [37, 142] on div "Toi qui m’as donné du feu quand," at bounding box center [112, 139] width 150 height 18
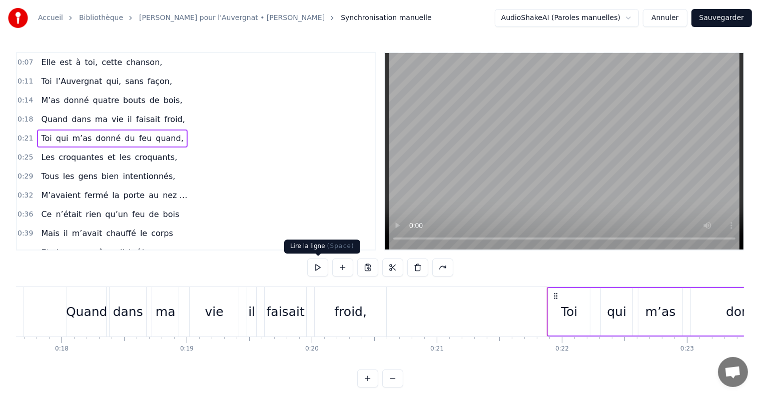
click at [320, 270] on button at bounding box center [317, 268] width 21 height 18
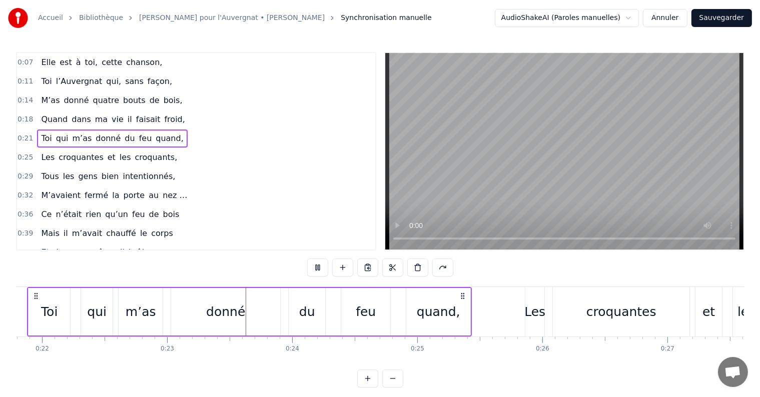
scroll to position [0, 2845]
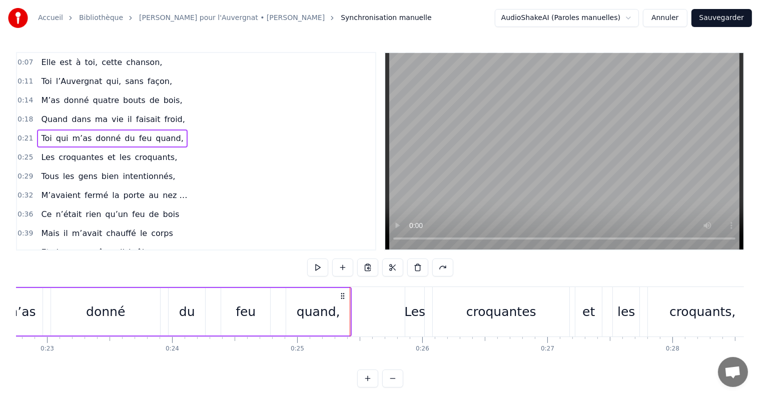
click at [41, 161] on div "Les croquantes et les croquants," at bounding box center [109, 158] width 144 height 18
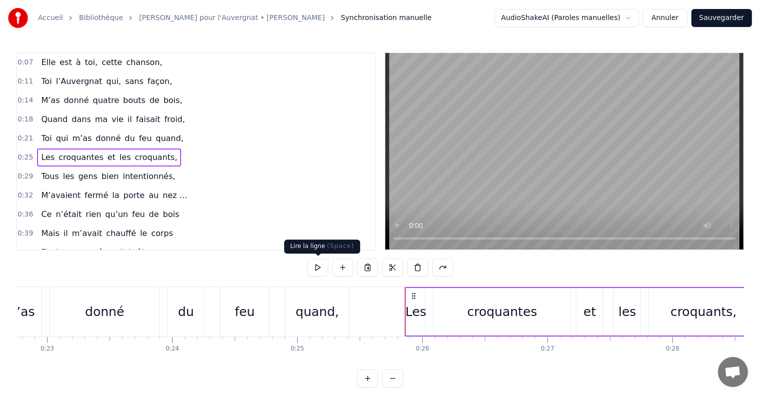
click at [317, 266] on button at bounding box center [317, 268] width 21 height 18
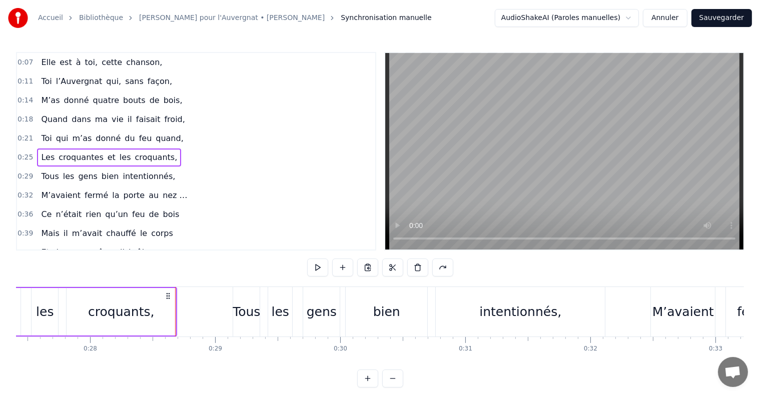
scroll to position [0, 3477]
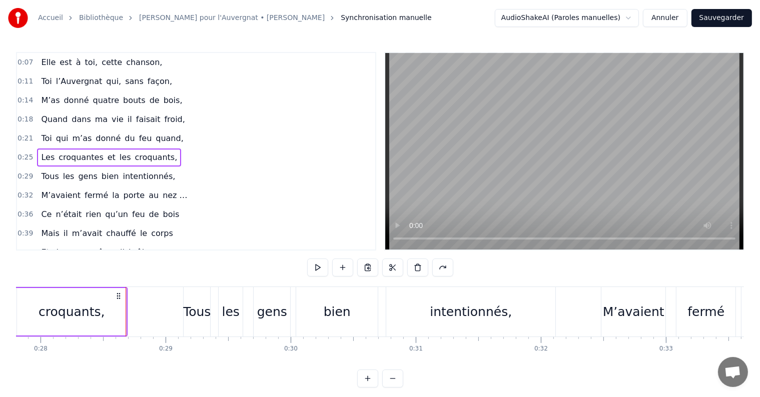
click at [37, 174] on div "Tous les gens bien intentionnés," at bounding box center [108, 177] width 142 height 18
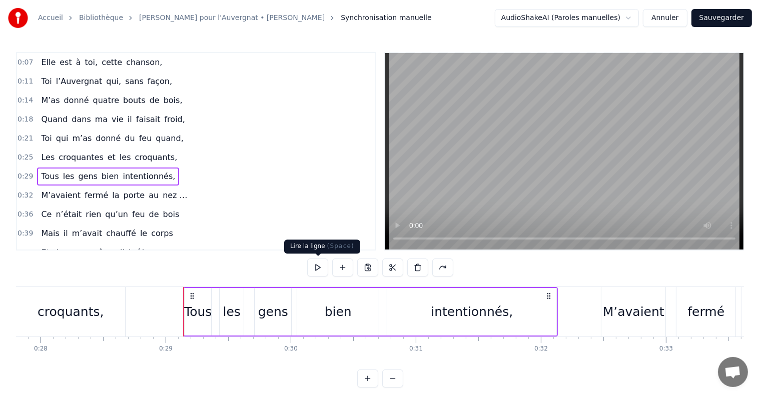
click at [318, 271] on button at bounding box center [317, 268] width 21 height 18
click at [37, 192] on div "M’avaient fermé la porte au nez …" at bounding box center [114, 196] width 154 height 18
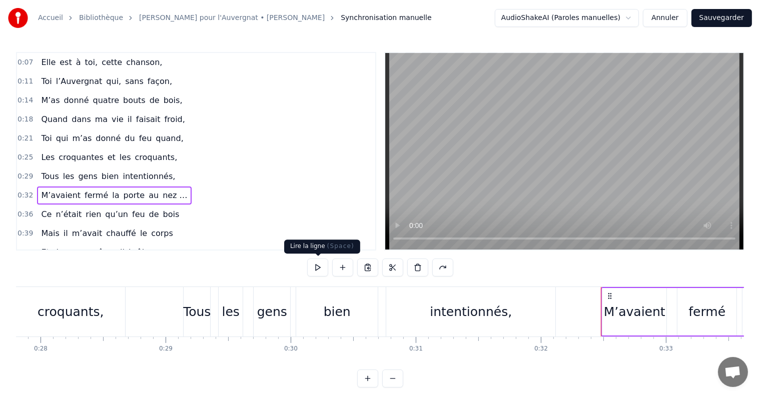
click at [323, 269] on button at bounding box center [317, 268] width 21 height 18
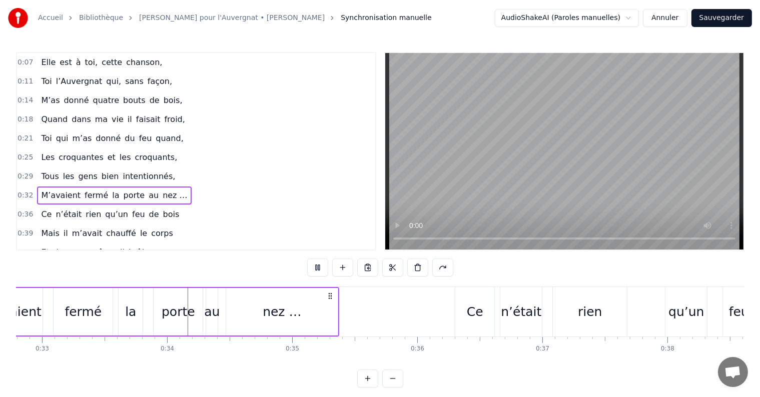
scroll to position [0, 4135]
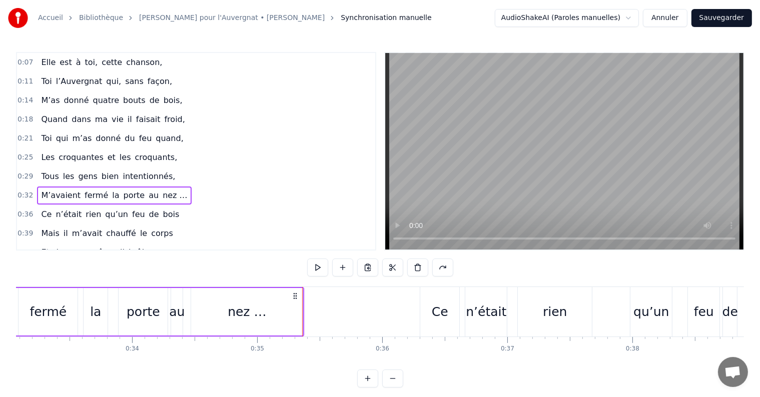
click at [37, 212] on div "Ce n’était rien qu’un feu de bois" at bounding box center [110, 215] width 146 height 18
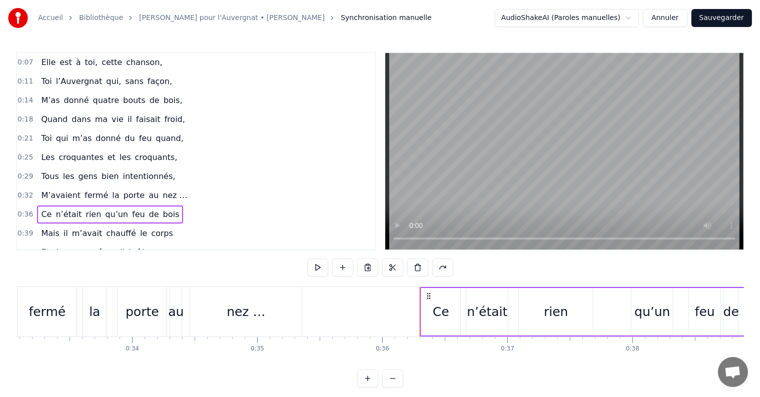
click at [314, 266] on button at bounding box center [317, 268] width 21 height 18
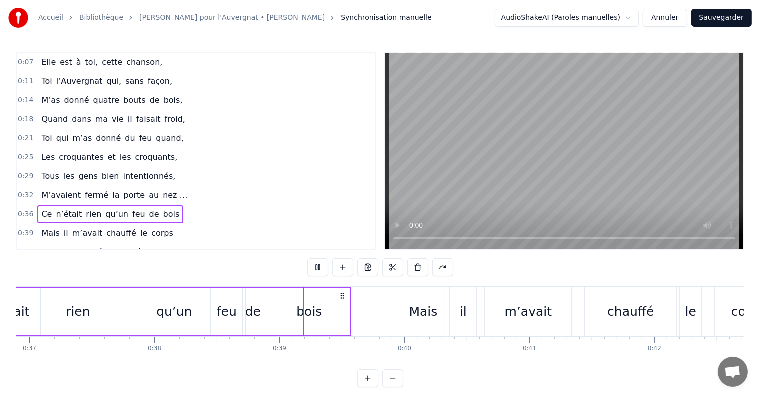
scroll to position [0, 4781]
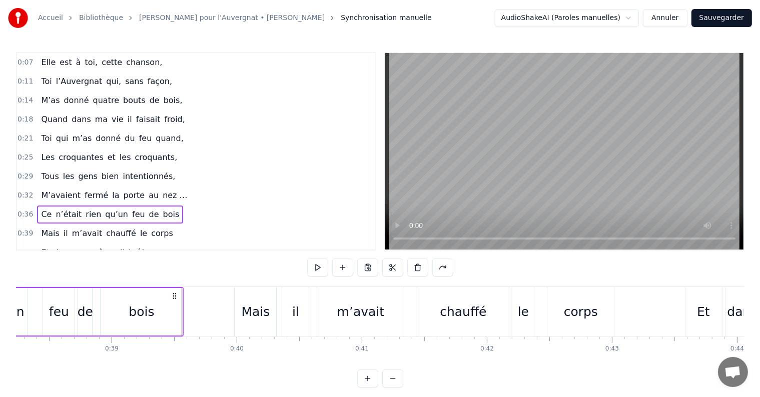
click at [37, 227] on div "Mais il m’avait chauffé le corps" at bounding box center [107, 234] width 140 height 18
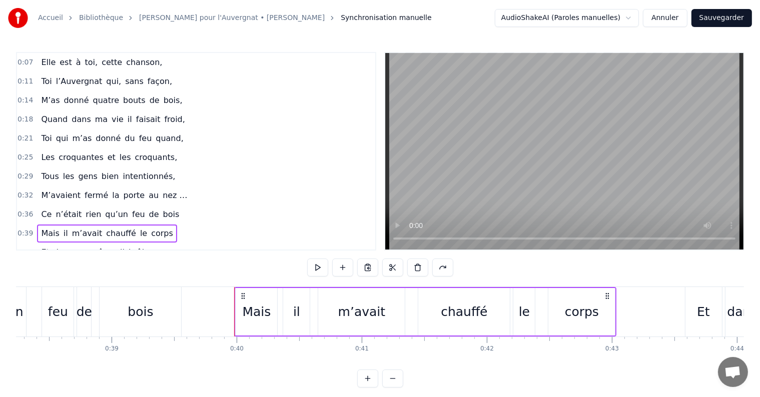
click at [316, 267] on button at bounding box center [317, 268] width 21 height 18
click at [37, 244] on div "Et dans mon âme il brûle encore" at bounding box center [110, 253] width 147 height 18
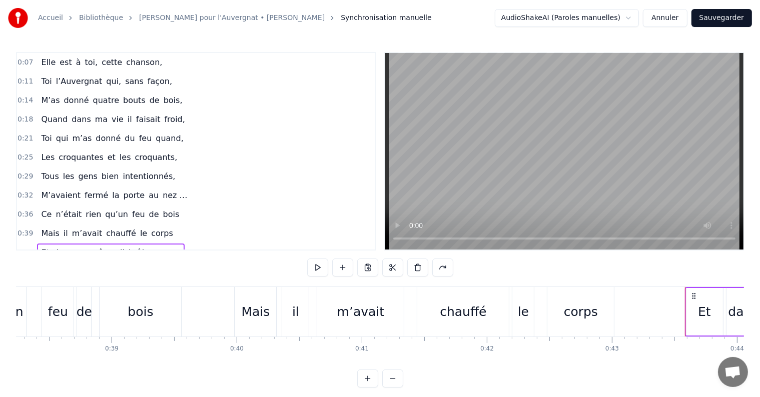
click at [317, 274] on button at bounding box center [317, 268] width 21 height 18
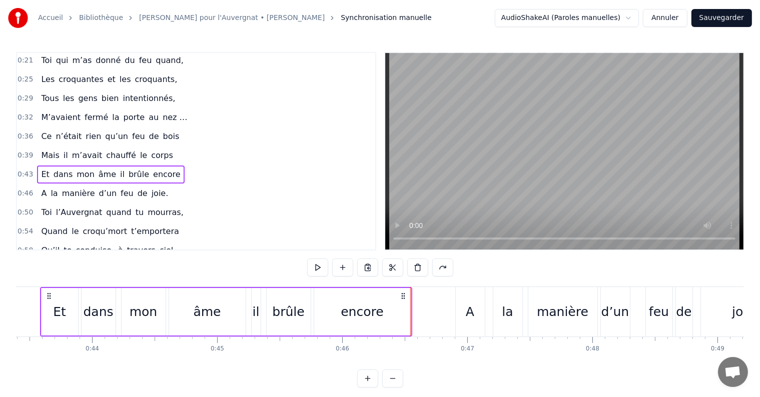
scroll to position [78, 0]
click at [37, 187] on div "A la manière d’un feu de joie." at bounding box center [104, 194] width 135 height 18
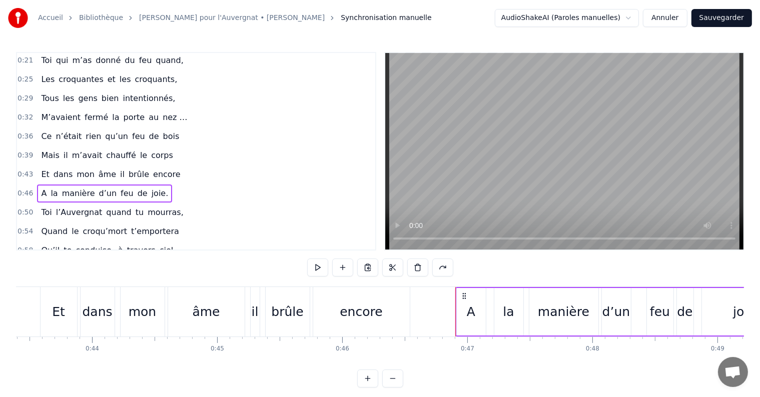
click at [312, 267] on button at bounding box center [317, 268] width 21 height 18
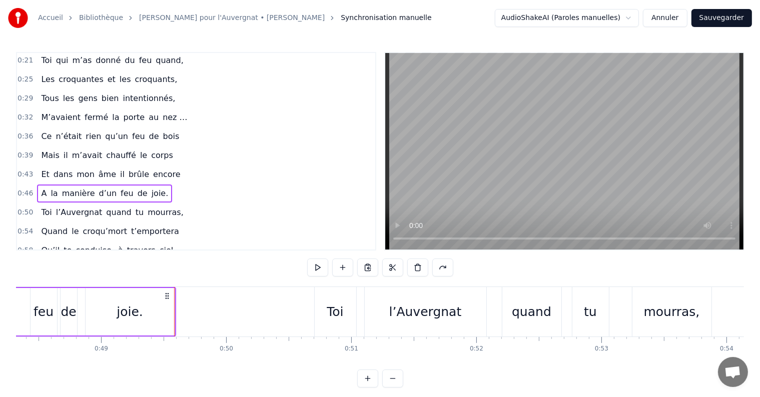
scroll to position [0, 6072]
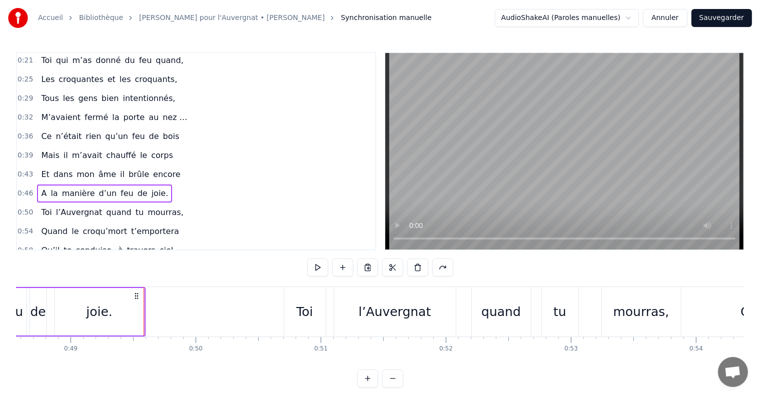
click at [37, 209] on div "Toi l’Auvergnat quand tu mourras," at bounding box center [112, 213] width 150 height 18
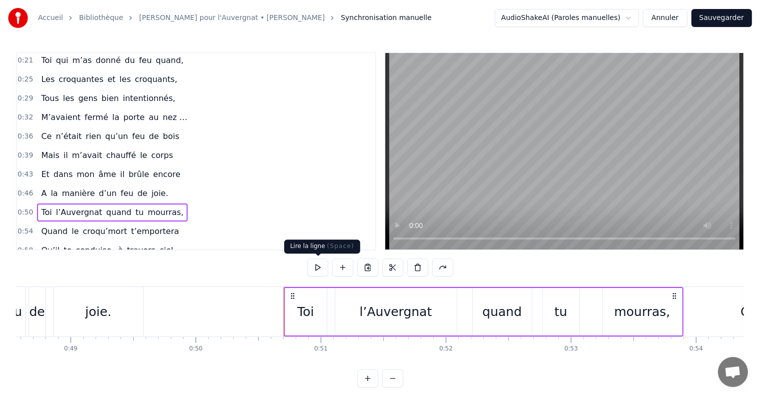
click at [322, 268] on button at bounding box center [317, 268] width 21 height 18
click at [37, 227] on div "Quand le croqu’mort t’emportera" at bounding box center [110, 232] width 146 height 18
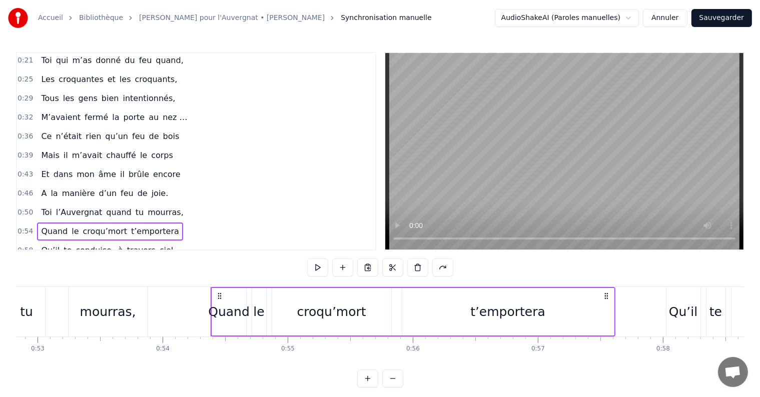
scroll to position [0, 6750]
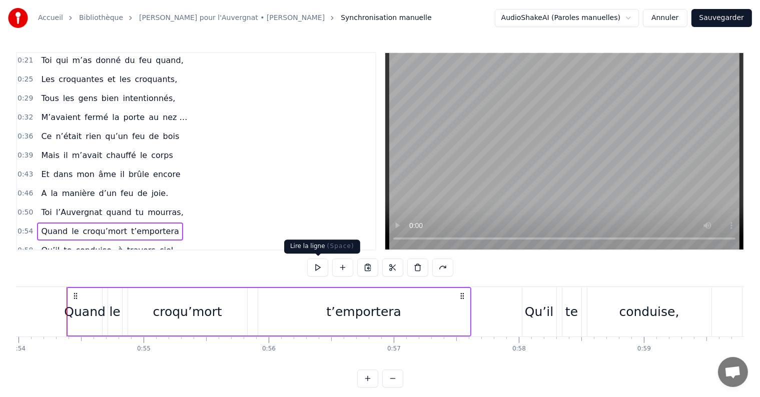
click at [318, 271] on button at bounding box center [317, 268] width 21 height 18
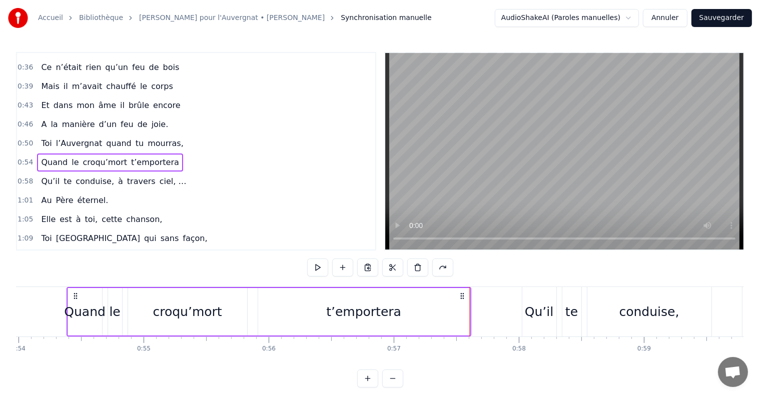
scroll to position [151, 0]
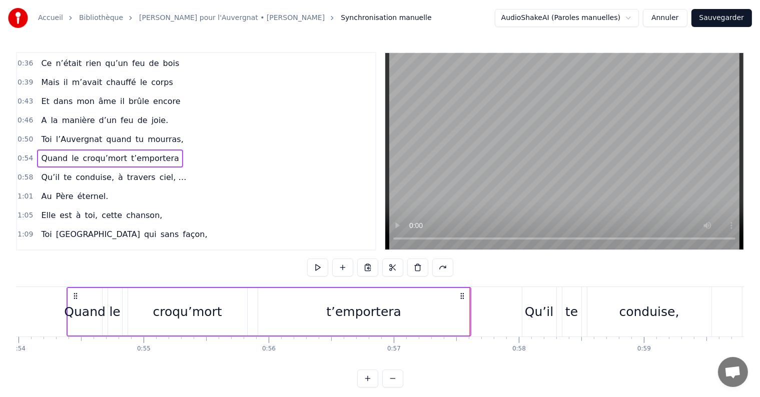
click at [37, 171] on div "Qu’il te conduise, à travers ciel, …" at bounding box center [113, 178] width 153 height 18
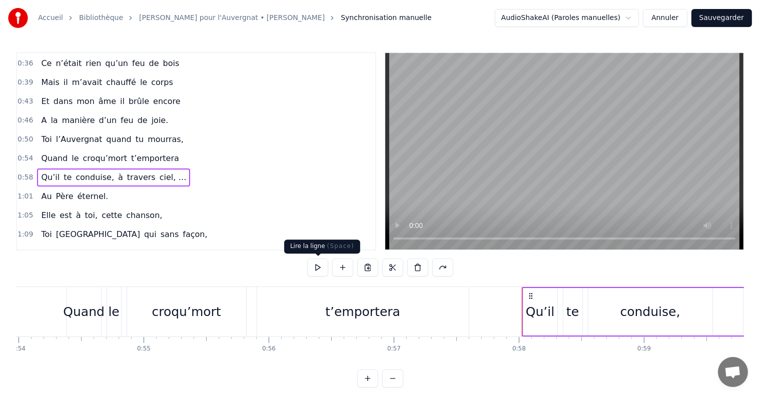
click at [317, 272] on button at bounding box center [317, 268] width 21 height 18
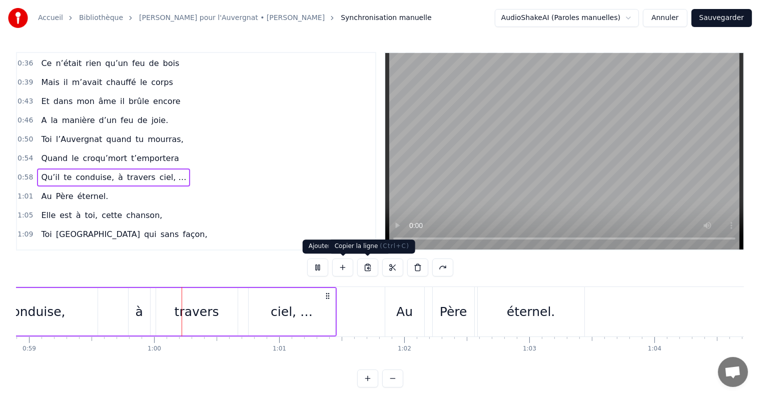
scroll to position [0, 7396]
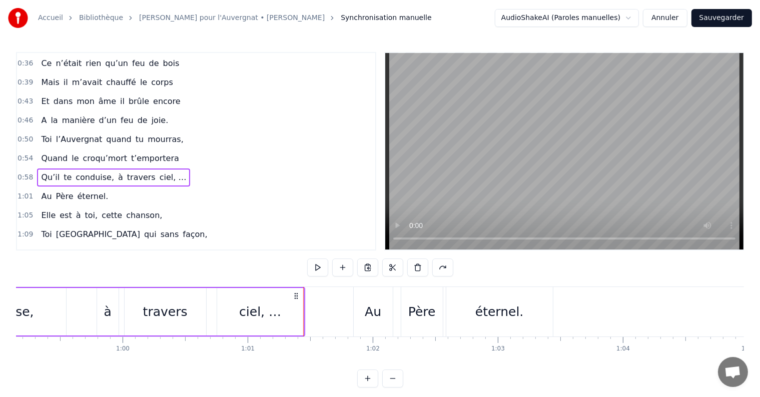
click at [37, 192] on div "Au Père éternel." at bounding box center [74, 197] width 75 height 18
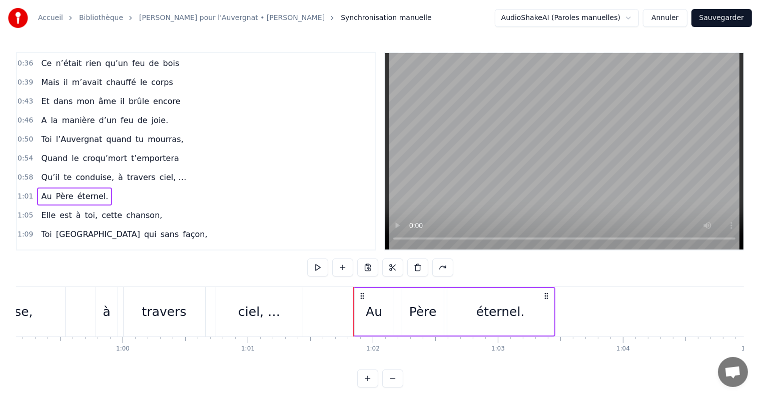
click at [316, 266] on button at bounding box center [317, 268] width 21 height 18
click at [37, 212] on div "Elle est à toi, cette chanson," at bounding box center [101, 216] width 129 height 18
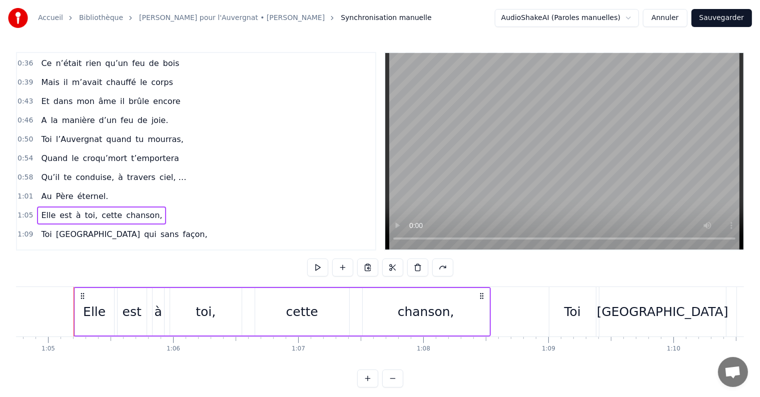
scroll to position [0, 8102]
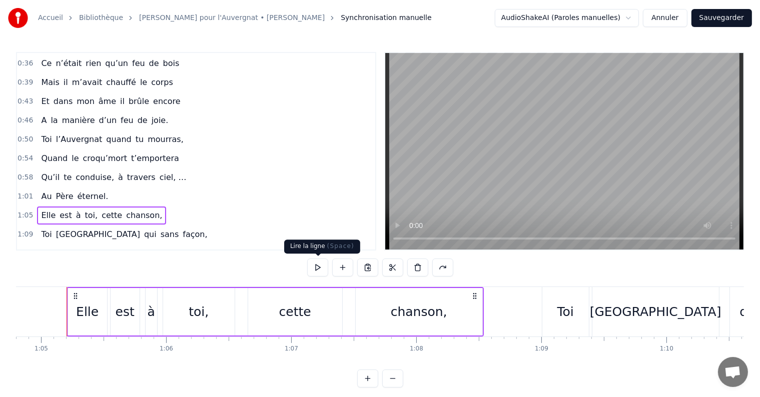
click at [322, 270] on button at bounding box center [317, 268] width 21 height 18
click at [290, 323] on div "cette" at bounding box center [295, 312] width 94 height 48
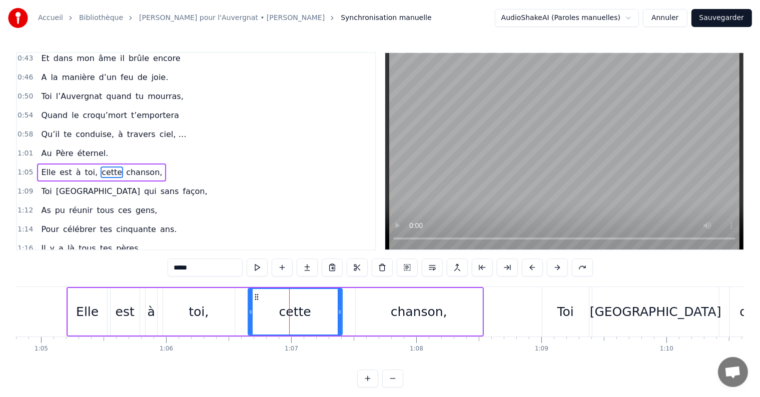
scroll to position [205, 0]
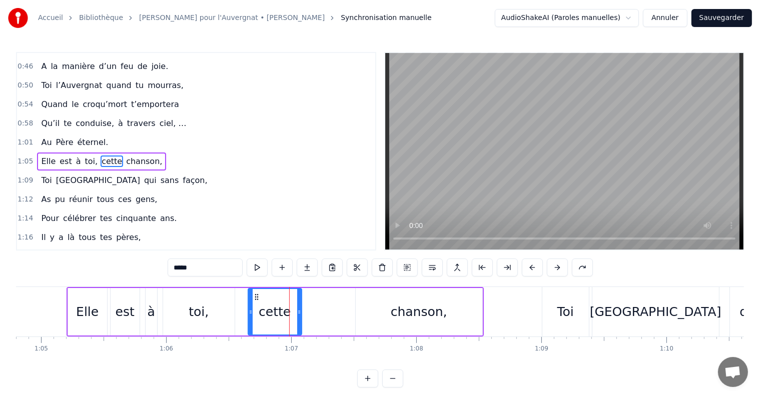
drag, startPoint x: 341, startPoint y: 316, endPoint x: 300, endPoint y: 319, distance: 40.7
click at [300, 319] on div at bounding box center [299, 312] width 4 height 46
click at [37, 156] on div "Elle est à toi, cette chanson," at bounding box center [101, 162] width 129 height 18
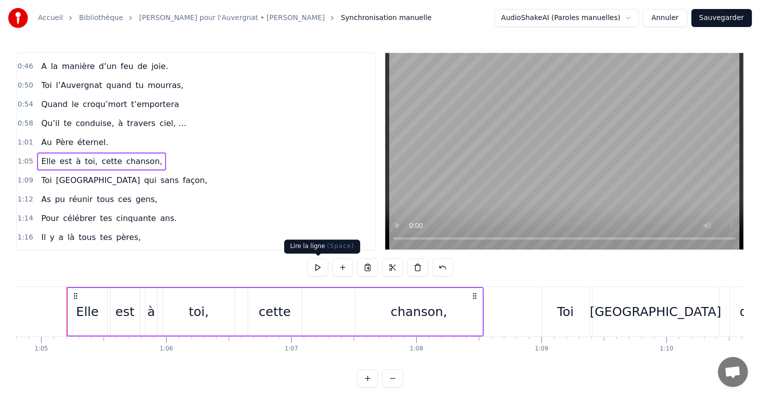
click at [320, 272] on button at bounding box center [317, 268] width 21 height 18
click at [37, 174] on div "Toi Florence qui sans façon," at bounding box center [124, 181] width 174 height 18
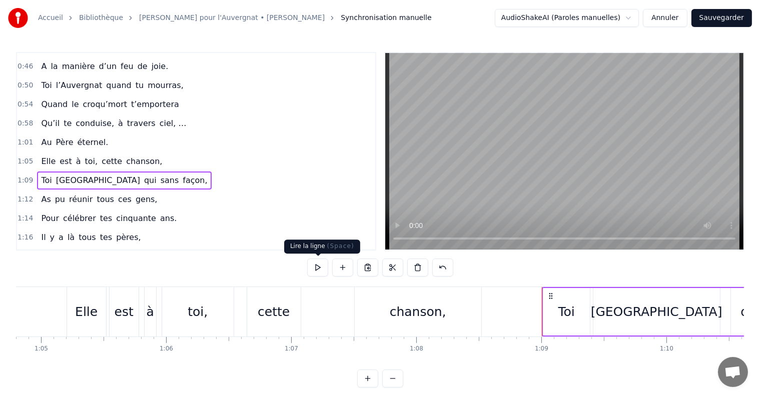
click at [319, 270] on button at bounding box center [317, 268] width 21 height 18
click at [682, 312] on div "Florence" at bounding box center [656, 312] width 127 height 48
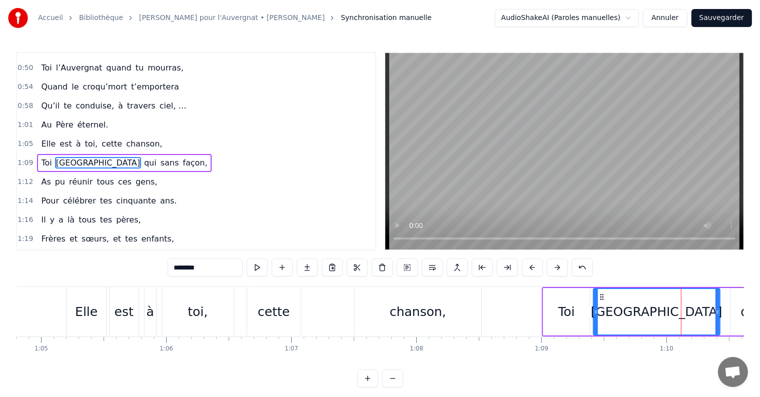
scroll to position [224, 0]
drag, startPoint x: 718, startPoint y: 311, endPoint x: 668, endPoint y: 316, distance: 50.8
click at [668, 316] on div at bounding box center [666, 312] width 4 height 46
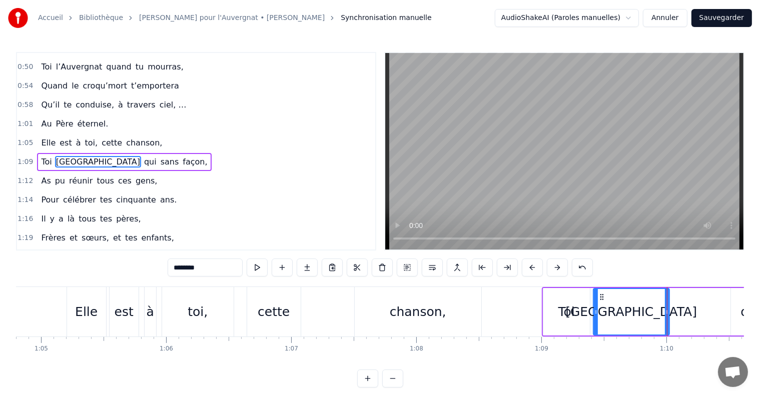
click at [562, 322] on div "Toi" at bounding box center [566, 312] width 47 height 48
type input "***"
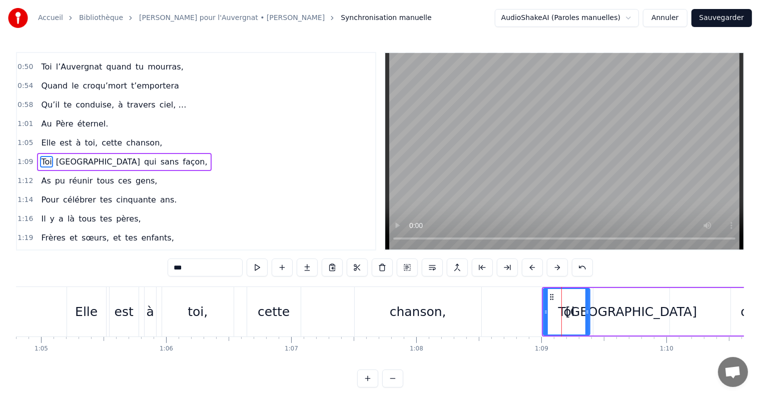
click at [37, 156] on div "Toi Florence qui sans façon," at bounding box center [124, 162] width 174 height 18
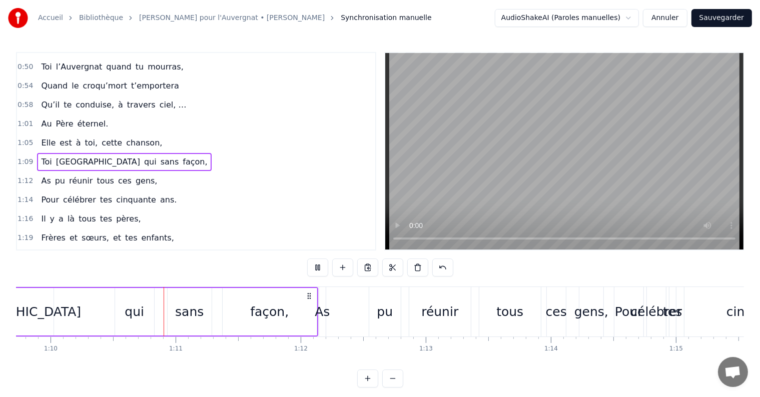
scroll to position [0, 8737]
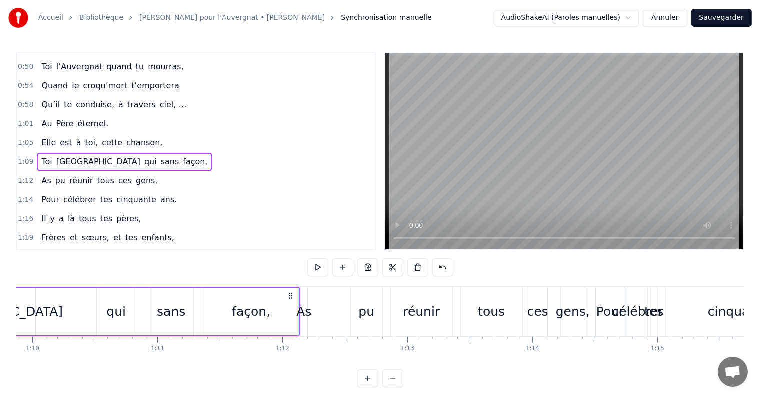
click at [37, 172] on div "As pu réunir tous ces gens," at bounding box center [99, 181] width 124 height 18
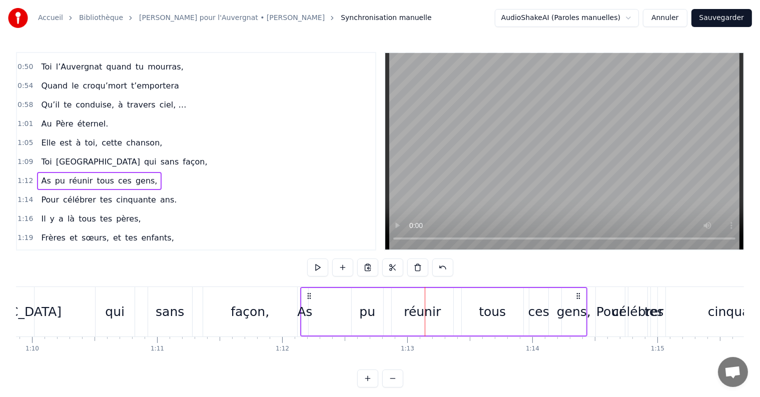
drag, startPoint x: 303, startPoint y: 320, endPoint x: 327, endPoint y: 319, distance: 24.0
click at [327, 319] on div "As pu réunir tous ces gens," at bounding box center [443, 312] width 287 height 50
click at [305, 319] on div "As" at bounding box center [304, 312] width 15 height 19
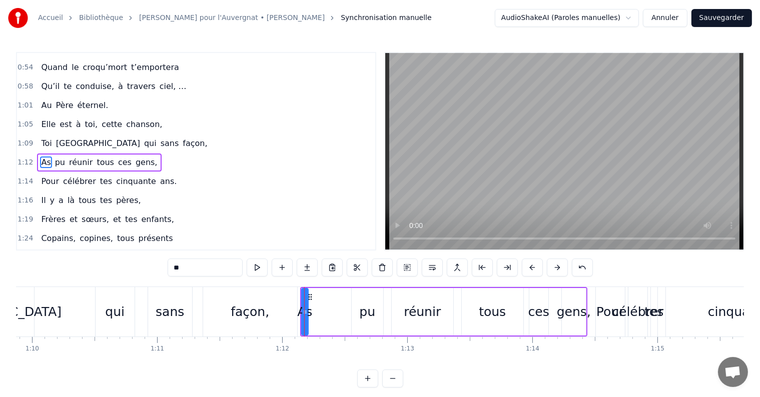
click at [261, 315] on div "façon," at bounding box center [250, 312] width 39 height 19
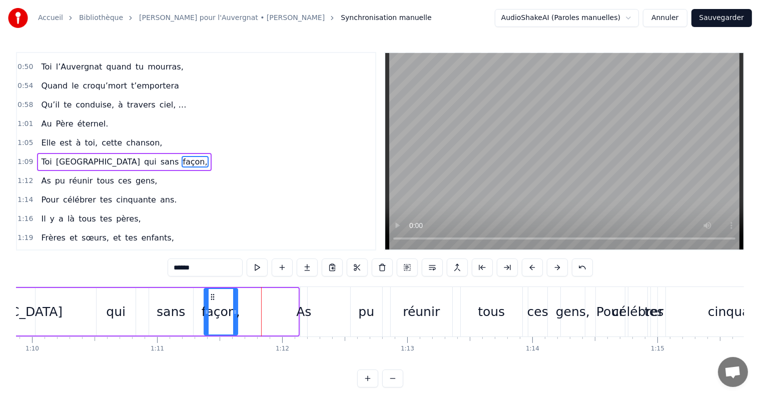
drag, startPoint x: 295, startPoint y: 314, endPoint x: 234, endPoint y: 321, distance: 61.0
click at [234, 321] on div at bounding box center [235, 312] width 4 height 46
click at [302, 315] on div "As" at bounding box center [303, 312] width 15 height 19
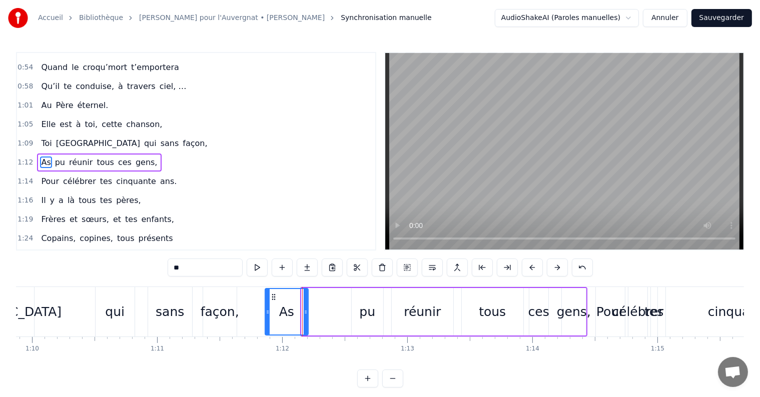
drag, startPoint x: 301, startPoint y: 310, endPoint x: 264, endPoint y: 315, distance: 36.8
click at [265, 315] on div "As" at bounding box center [287, 312] width 44 height 48
click at [254, 274] on button at bounding box center [257, 268] width 21 height 18
click at [270, 319] on div "As" at bounding box center [287, 312] width 42 height 46
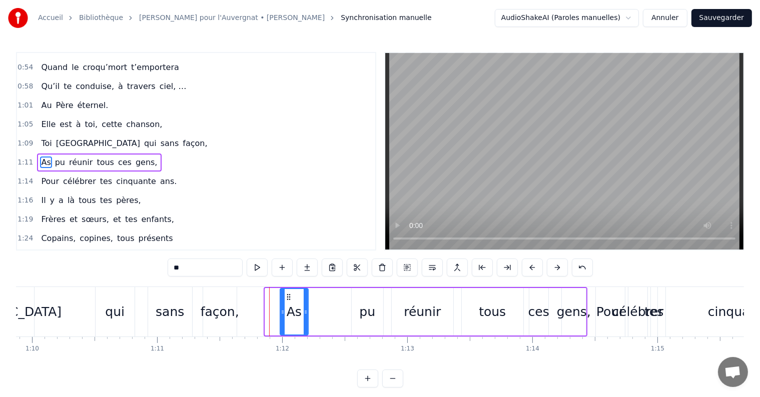
drag, startPoint x: 265, startPoint y: 314, endPoint x: 283, endPoint y: 312, distance: 17.6
click at [283, 312] on icon at bounding box center [283, 312] width 4 height 8
click at [232, 316] on div "façon," at bounding box center [220, 312] width 39 height 19
type input "******"
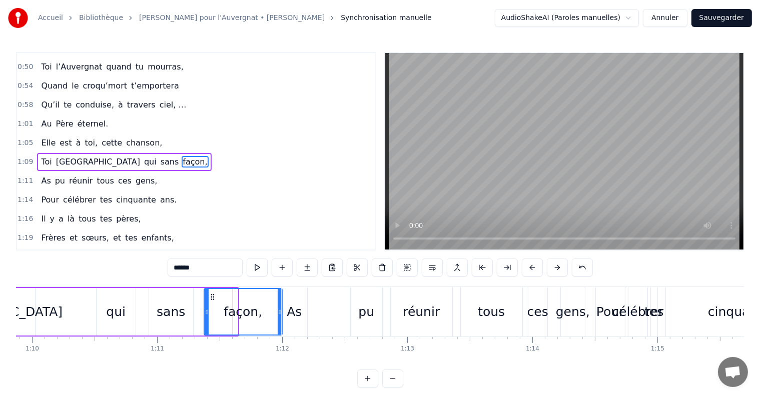
drag, startPoint x: 236, startPoint y: 316, endPoint x: 280, endPoint y: 311, distance: 44.2
click at [280, 311] on div at bounding box center [280, 312] width 4 height 46
click at [37, 153] on div "Toi Florence qui sans façon," at bounding box center [124, 162] width 174 height 18
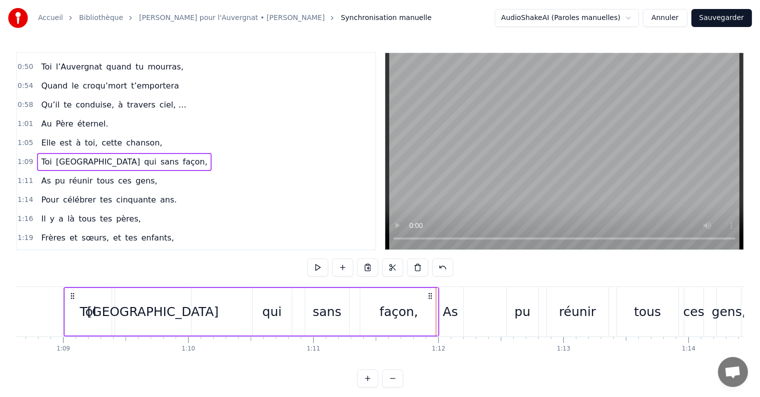
scroll to position [0, 8578]
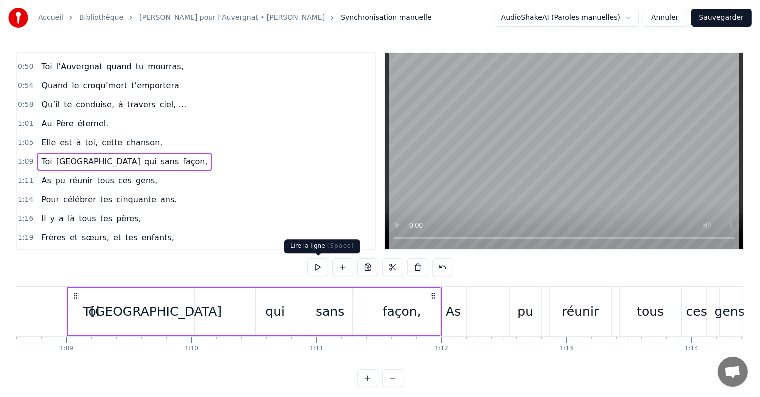
click at [322, 274] on button at bounding box center [317, 268] width 21 height 18
click at [40, 175] on span "As" at bounding box center [46, 181] width 12 height 12
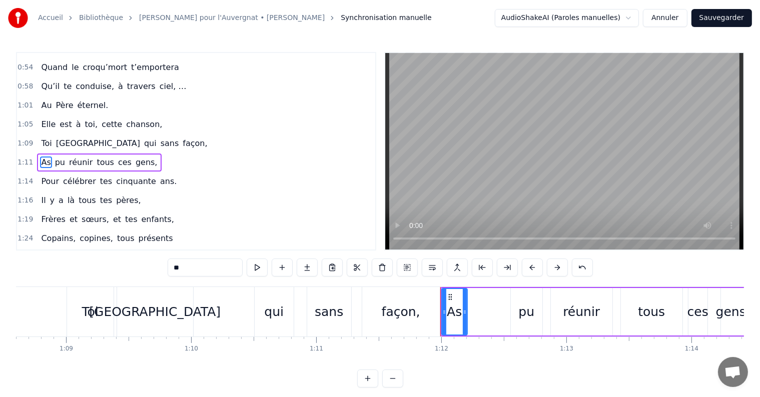
click at [140, 156] on div "As pu réunir tous ces gens," at bounding box center [99, 163] width 124 height 18
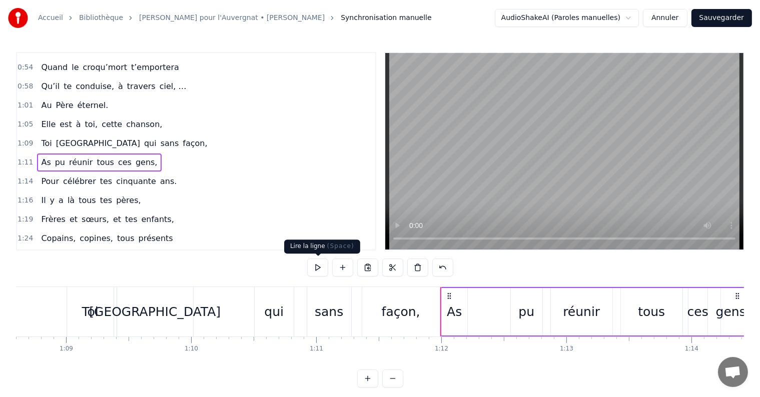
click at [320, 272] on button at bounding box center [317, 268] width 21 height 18
click at [466, 315] on div "As" at bounding box center [454, 312] width 27 height 48
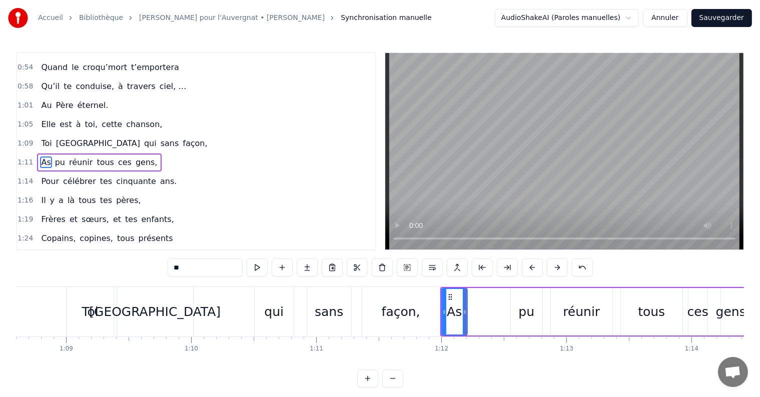
drag, startPoint x: 453, startPoint y: 315, endPoint x: 500, endPoint y: 313, distance: 46.6
click at [526, 312] on div "As pu réunir tous ces gens," at bounding box center [593, 312] width 306 height 50
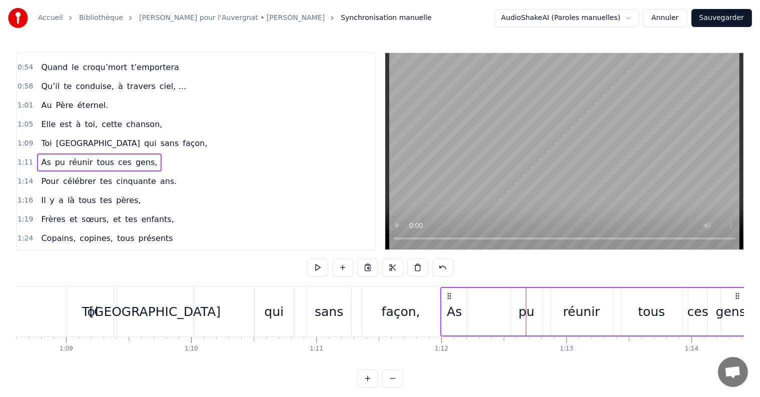
click at [458, 317] on div "As" at bounding box center [454, 312] width 15 height 19
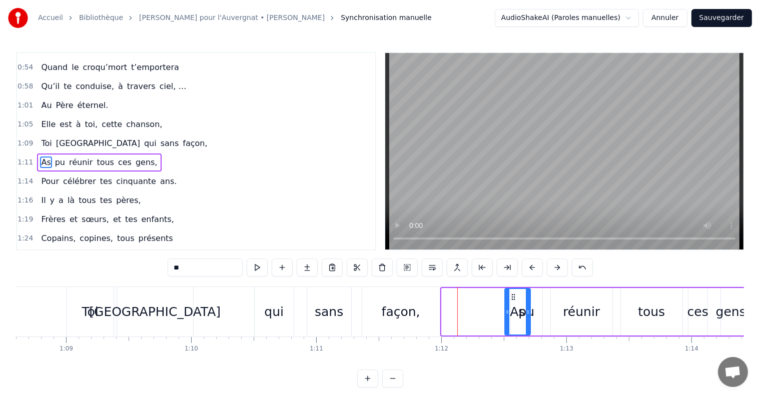
drag, startPoint x: 449, startPoint y: 296, endPoint x: 512, endPoint y: 300, distance: 63.1
click at [512, 300] on icon at bounding box center [513, 297] width 8 height 8
drag, startPoint x: 536, startPoint y: 318, endPoint x: 556, endPoint y: 317, distance: 20.0
click at [556, 317] on div "As pu réunir tous ces gens," at bounding box center [624, 312] width 243 height 50
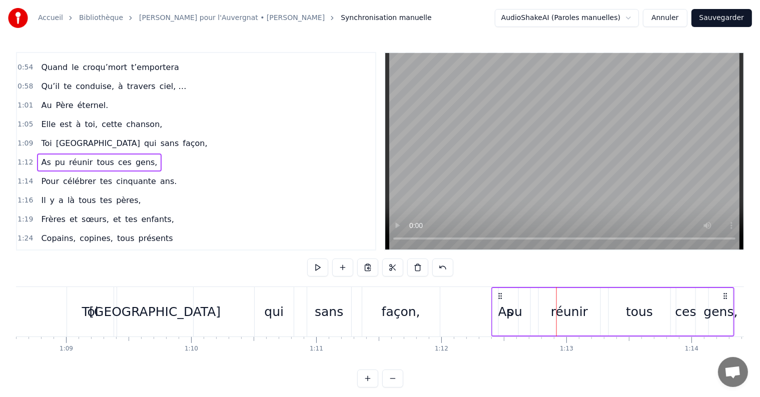
drag, startPoint x: 510, startPoint y: 295, endPoint x: 498, endPoint y: 298, distance: 12.4
click at [498, 298] on icon at bounding box center [500, 296] width 8 height 8
click at [499, 298] on circle at bounding box center [499, 298] width 1 height 1
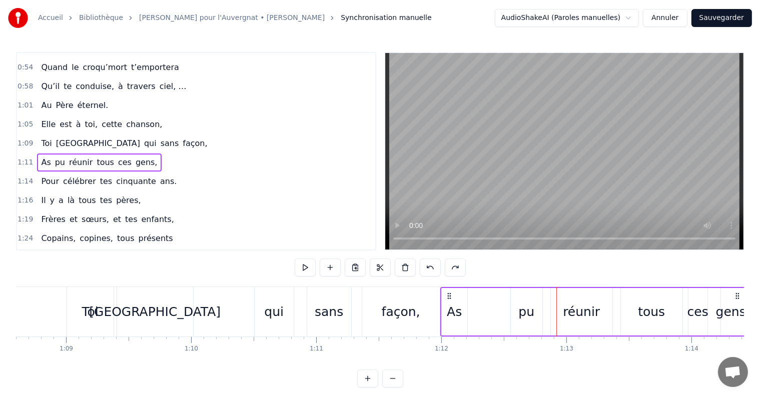
click at [459, 314] on div "As" at bounding box center [454, 312] width 15 height 19
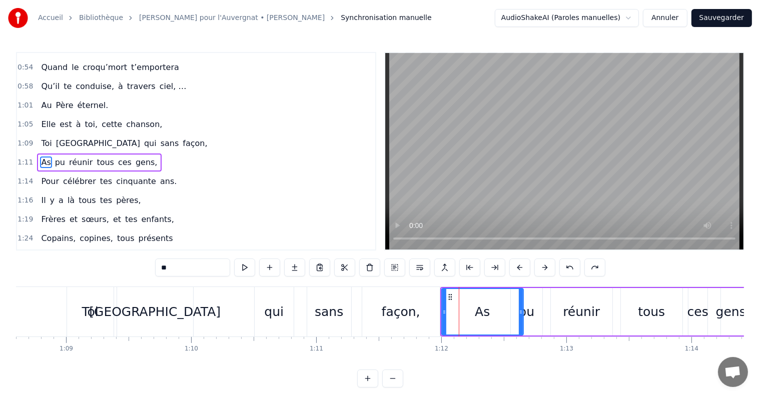
drag, startPoint x: 464, startPoint y: 311, endPoint x: 520, endPoint y: 320, distance: 56.7
click at [520, 320] on div at bounding box center [521, 312] width 4 height 46
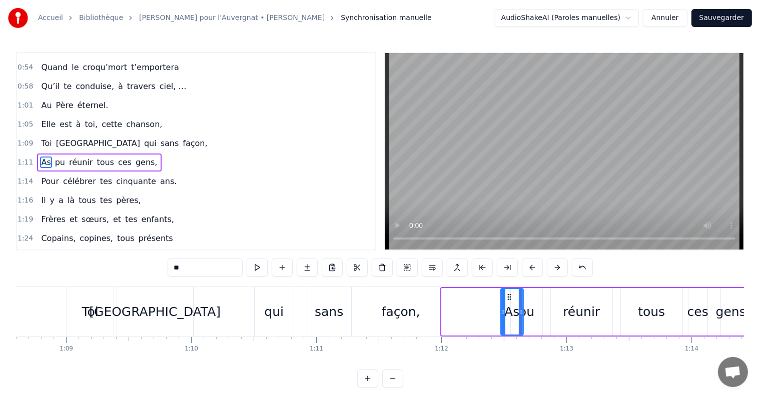
drag, startPoint x: 443, startPoint y: 315, endPoint x: 502, endPoint y: 309, distance: 59.3
click at [502, 309] on icon at bounding box center [503, 312] width 4 height 8
click at [142, 154] on div "As pu réunir tous ces gens," at bounding box center [99, 163] width 124 height 18
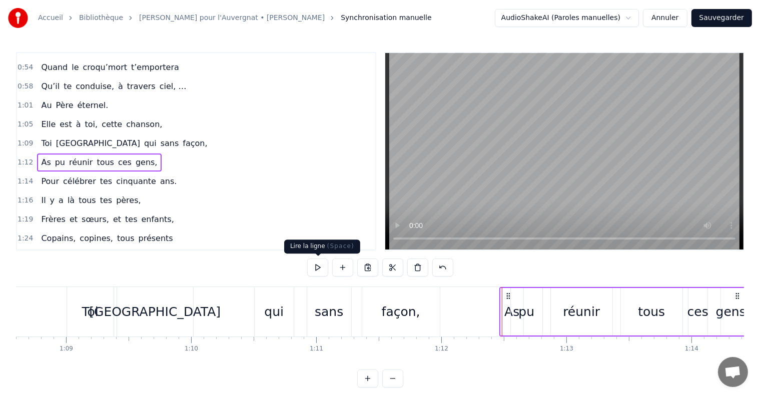
click at [319, 269] on button at bounding box center [317, 268] width 21 height 18
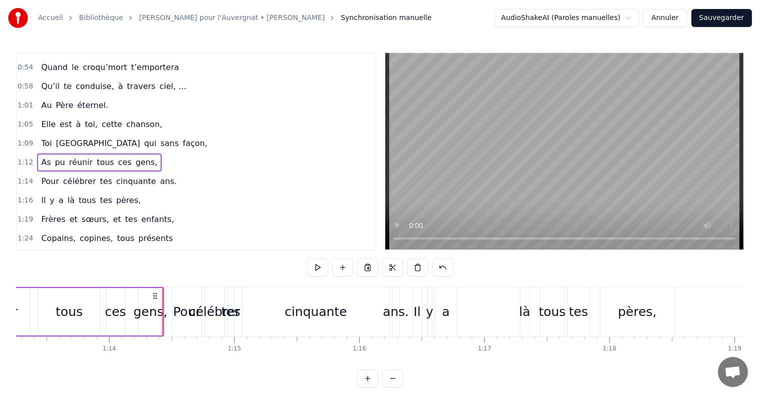
scroll to position [0, 9235]
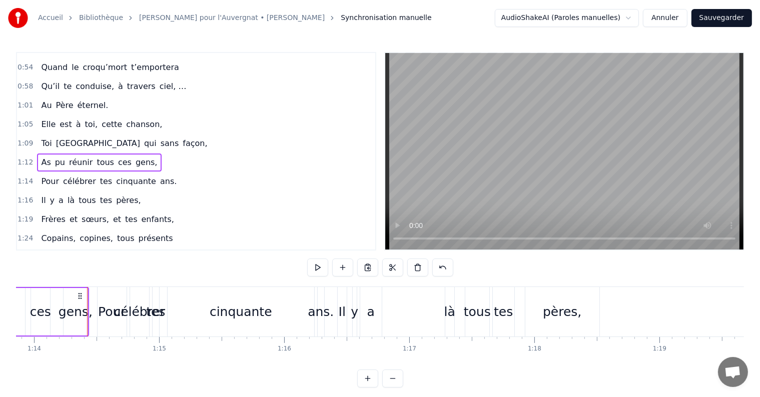
click at [114, 316] on div "Pour" at bounding box center [112, 312] width 28 height 19
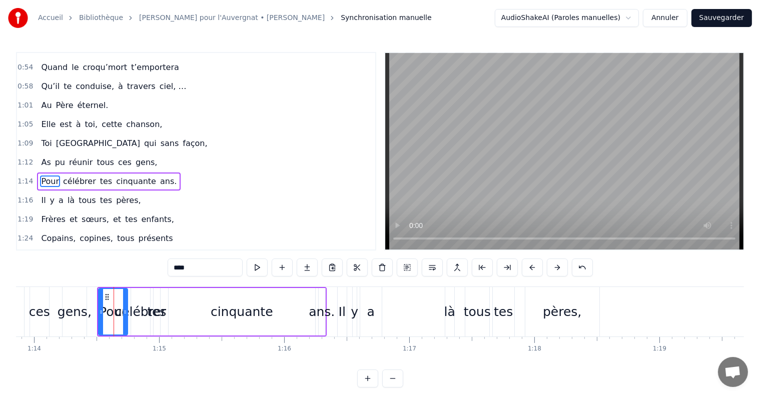
scroll to position [260, 0]
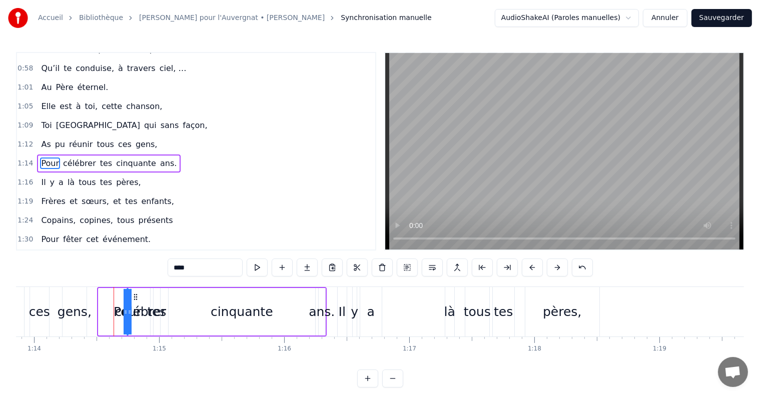
drag, startPoint x: 99, startPoint y: 315, endPoint x: 129, endPoint y: 311, distance: 30.3
click at [129, 311] on icon at bounding box center [130, 312] width 4 height 8
click at [330, 314] on div "ans." at bounding box center [322, 312] width 26 height 19
type input "****"
click at [37, 137] on div "As pu réunir tous ces gens," at bounding box center [99, 145] width 124 height 18
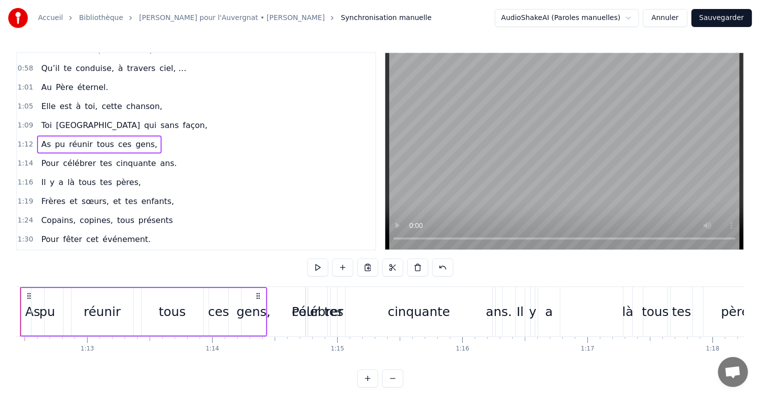
scroll to position [0, 9010]
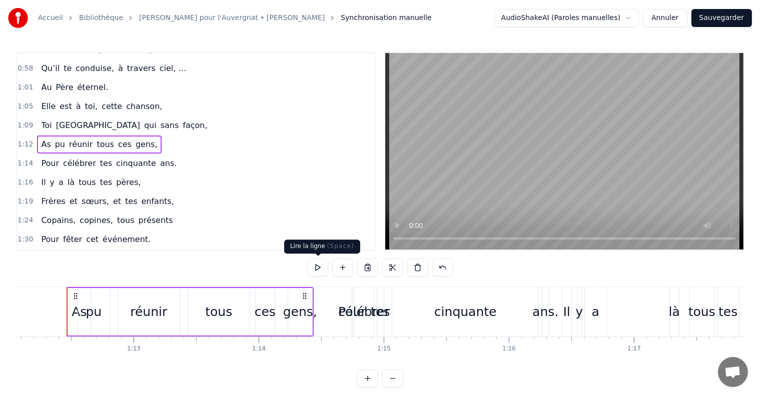
click at [319, 272] on button at bounding box center [317, 268] width 21 height 18
click at [304, 316] on div "gens," at bounding box center [300, 312] width 34 height 19
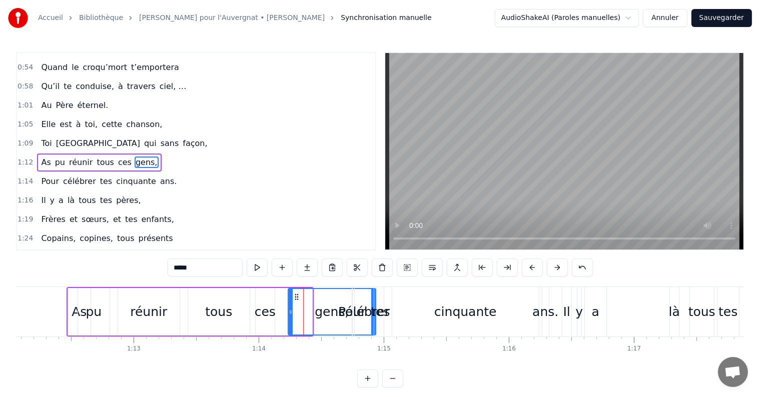
drag, startPoint x: 311, startPoint y: 312, endPoint x: 375, endPoint y: 312, distance: 63.5
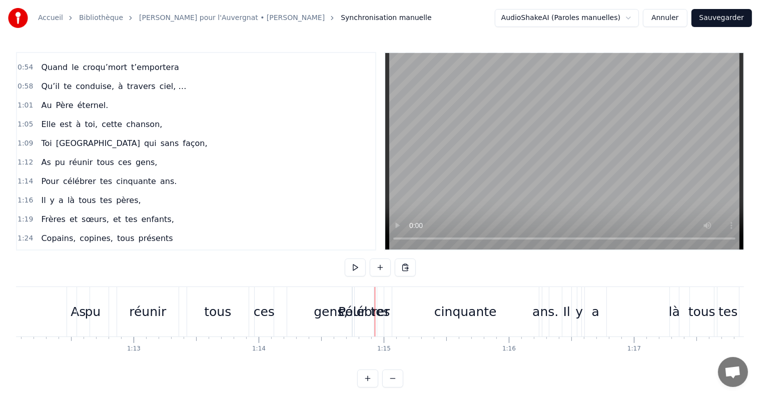
click at [356, 307] on div "célébrer" at bounding box center [364, 312] width 52 height 19
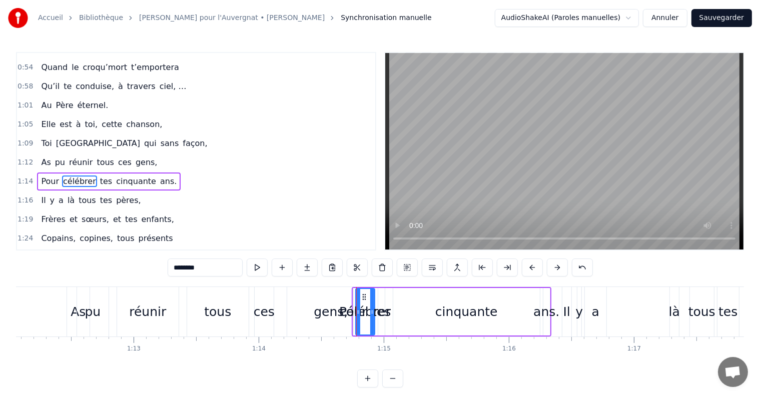
scroll to position [260, 0]
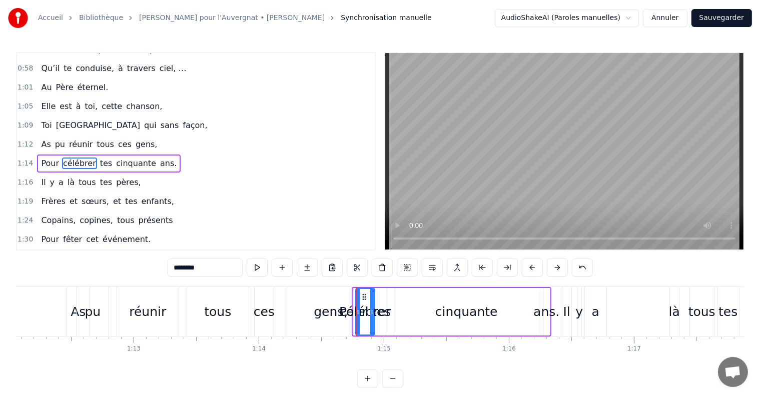
drag, startPoint x: 414, startPoint y: 286, endPoint x: 446, endPoint y: 284, distance: 32.1
click at [446, 284] on div "0:07 Elle est à toi, cette chanson, 0:11 Toi l’Auvergnat qui, sans façon, 0:14 …" at bounding box center [380, 220] width 728 height 336
click at [37, 138] on div "As pu réunir tous ces gens," at bounding box center [99, 145] width 124 height 18
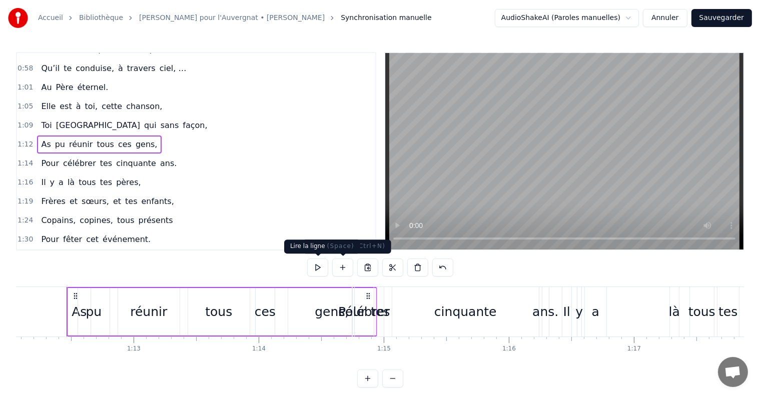
click at [325, 270] on button at bounding box center [317, 268] width 21 height 18
click at [342, 312] on div "célébrer" at bounding box center [364, 312] width 52 height 19
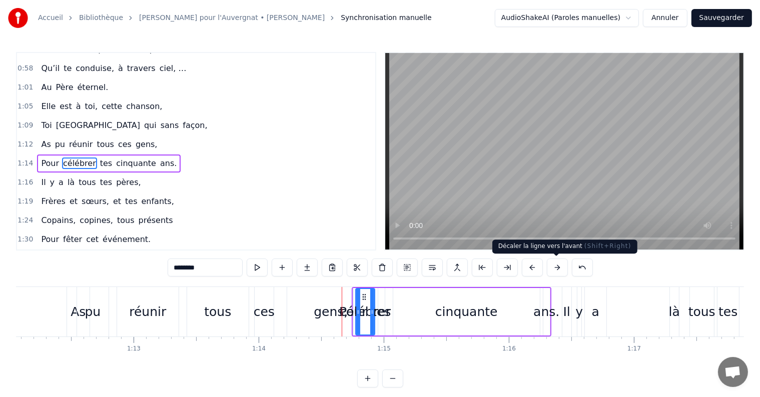
click at [553, 269] on button at bounding box center [557, 268] width 21 height 18
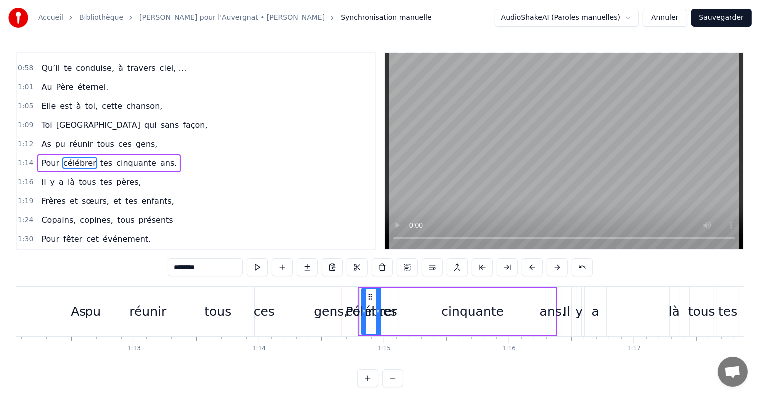
click at [553, 269] on button at bounding box center [557, 268] width 21 height 18
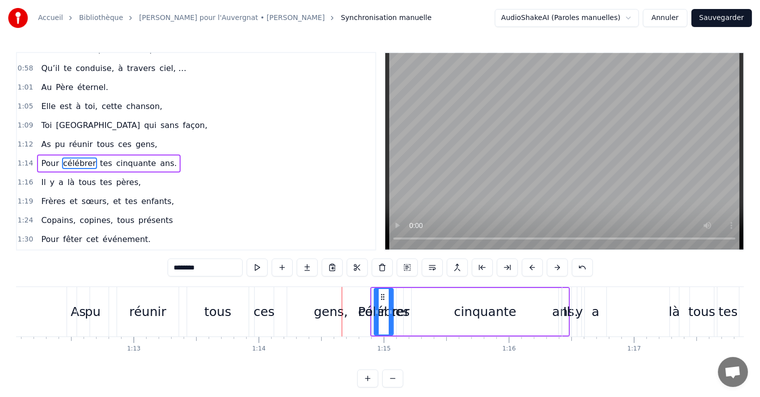
click at [553, 269] on button at bounding box center [557, 268] width 21 height 18
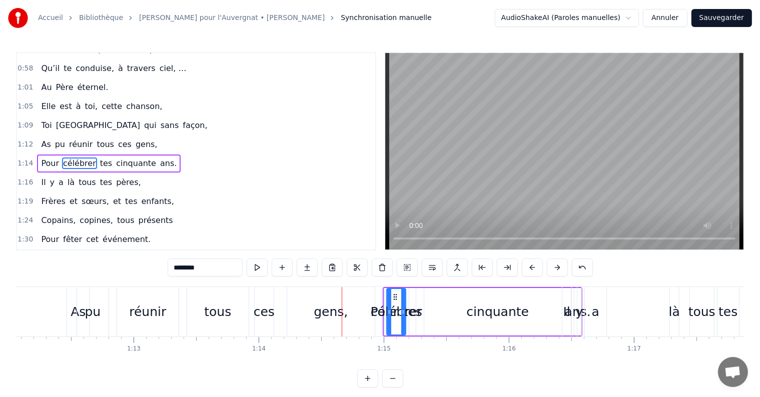
click at [553, 269] on button at bounding box center [557, 268] width 21 height 18
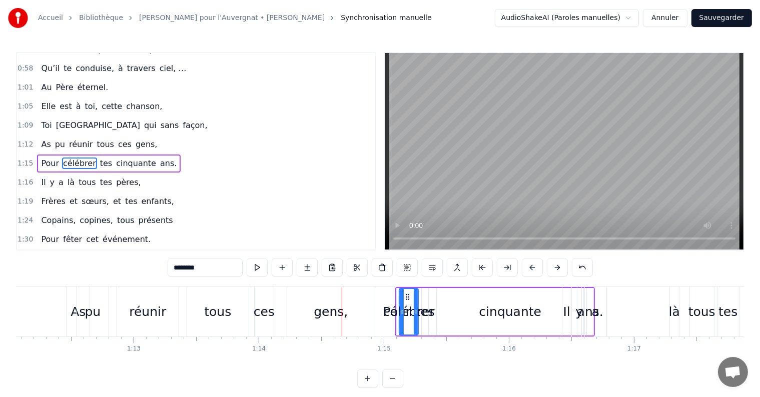
click at [553, 269] on button at bounding box center [557, 268] width 21 height 18
click at [320, 315] on div "gens," at bounding box center [331, 312] width 34 height 19
type input "*****"
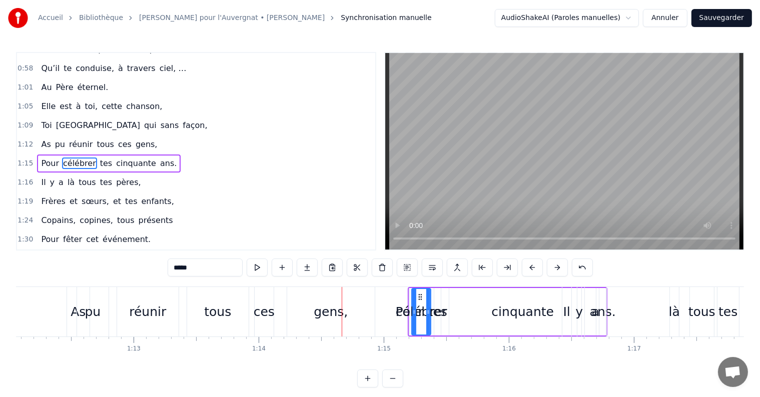
scroll to position [242, 0]
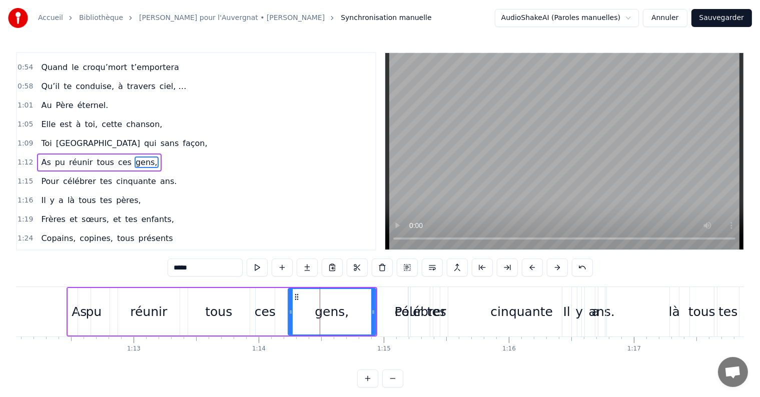
click at [375, 314] on div "gens," at bounding box center [332, 312] width 89 height 48
drag, startPoint x: 372, startPoint y: 316, endPoint x: 422, endPoint y: 305, distance: 51.1
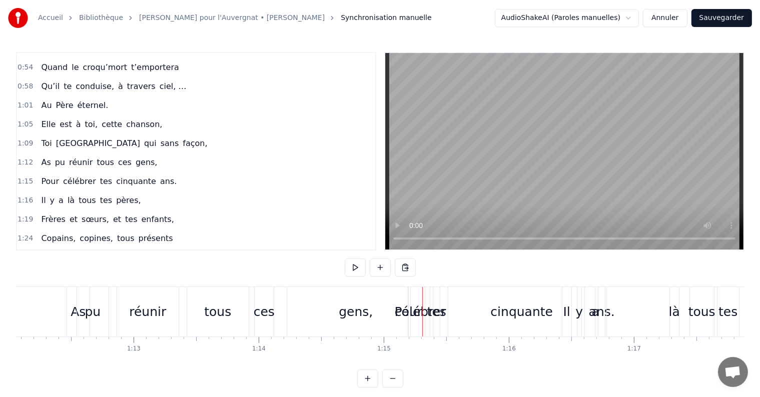
click at [92, 301] on div "pu" at bounding box center [93, 312] width 32 height 50
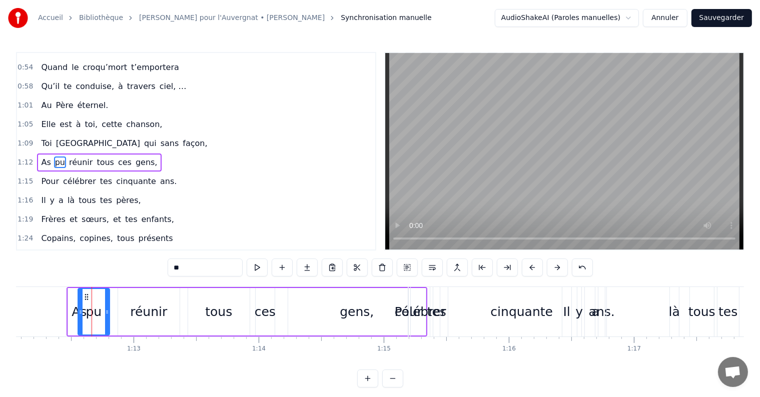
click at [37, 154] on div "As pu réunir tous ces gens," at bounding box center [99, 163] width 124 height 18
